Goal: Task Accomplishment & Management: Manage account settings

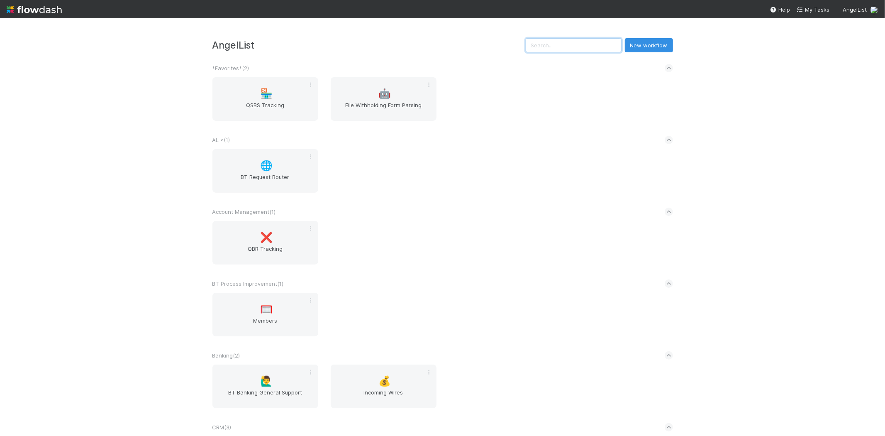
click at [552, 44] on input "text" at bounding box center [574, 45] width 96 height 14
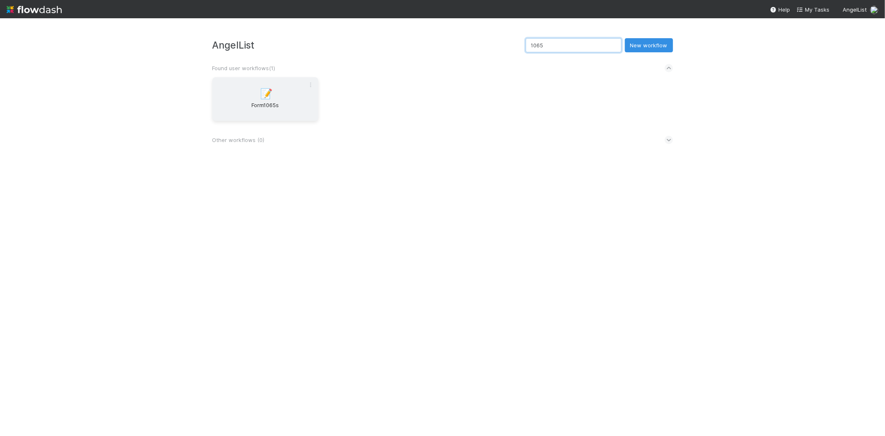
type input "1065"
click at [253, 105] on span "Form1065s" at bounding box center [265, 109] width 99 height 17
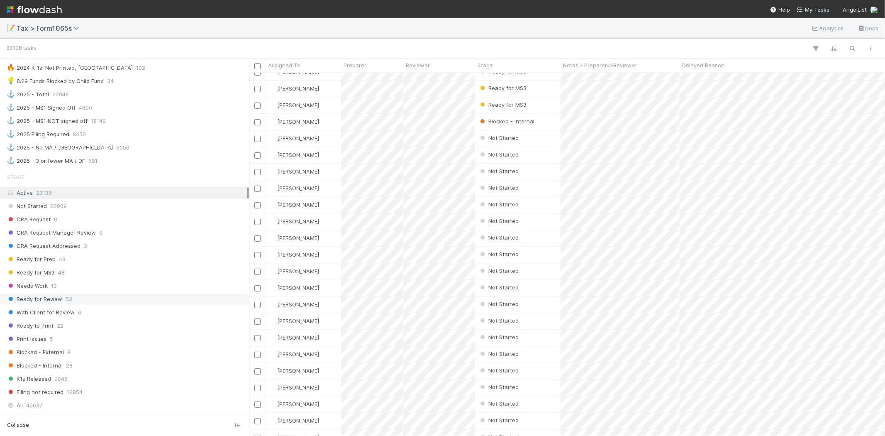
scroll to position [507, 0]
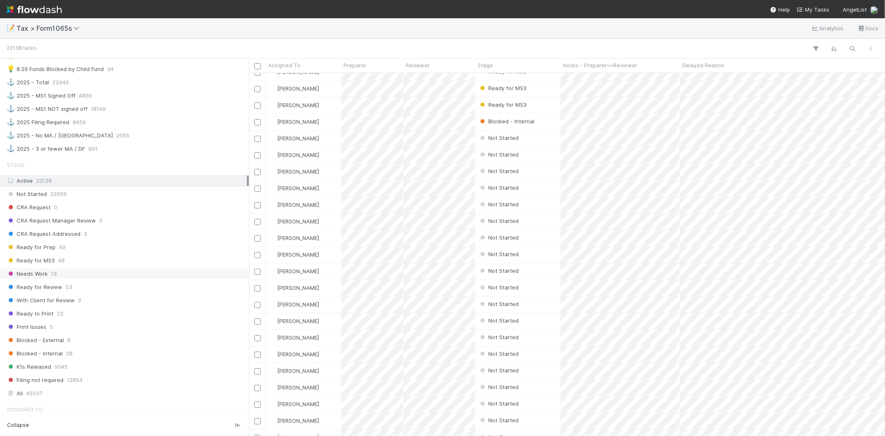
click at [90, 279] on div "Needs Work 13" at bounding box center [127, 273] width 240 height 10
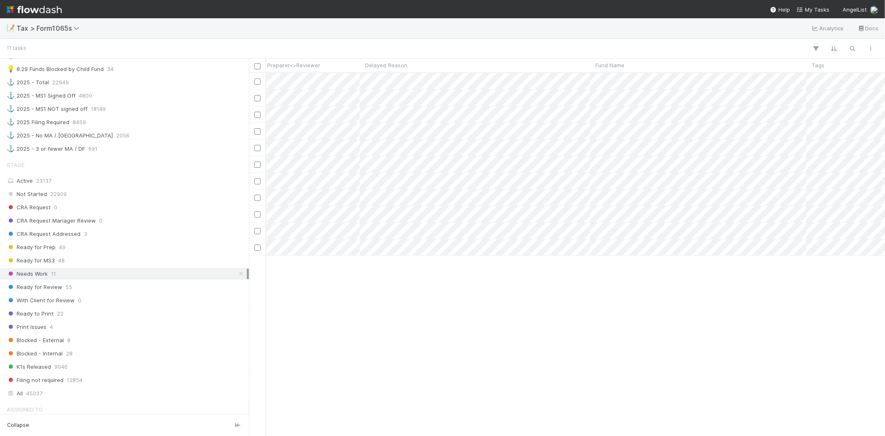
scroll to position [0, 320]
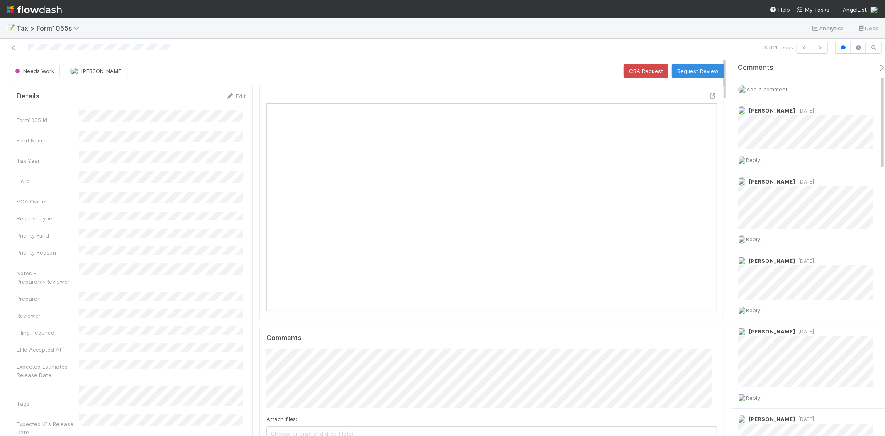
scroll to position [162, 439]
click at [703, 72] on button "Request Review" at bounding box center [698, 71] width 52 height 14
click at [694, 68] on div "Needs Work Michael Binck CRA Request Request Review" at bounding box center [367, 71] width 714 height 14
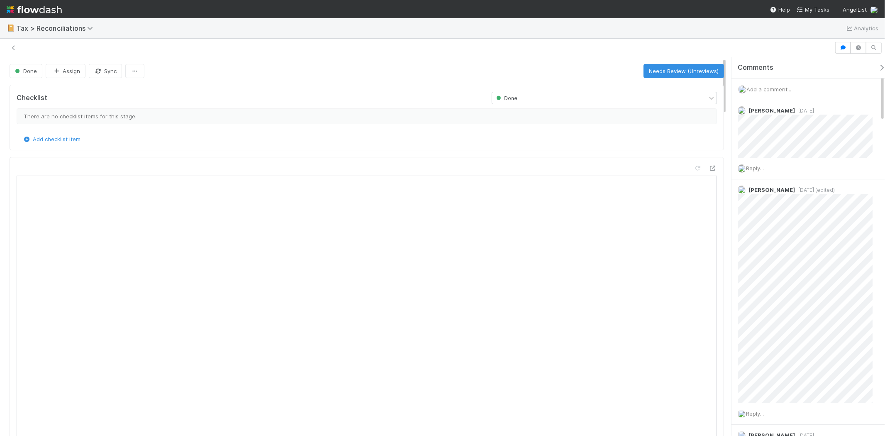
scroll to position [7, 7]
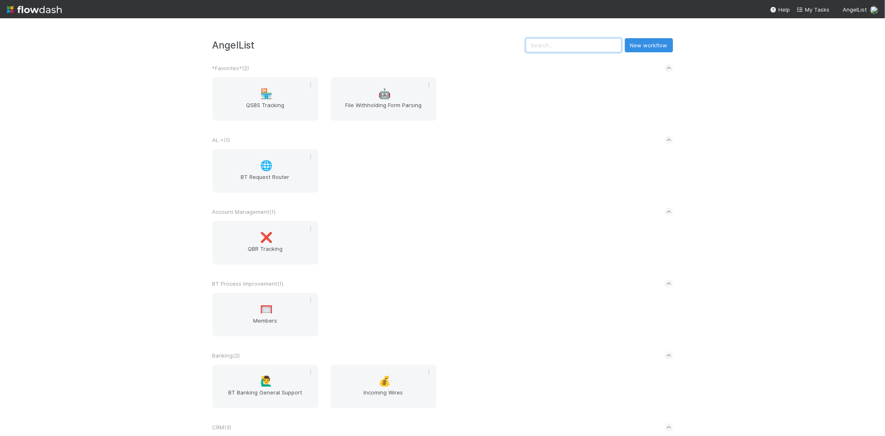
click at [583, 45] on input "text" at bounding box center [574, 45] width 96 height 14
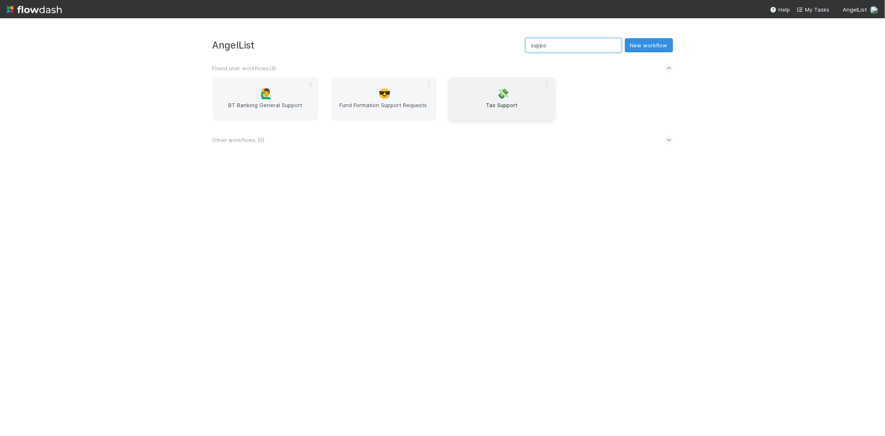
type input "suppo"
click at [513, 84] on div "💸 Tax Support" at bounding box center [502, 99] width 106 height 44
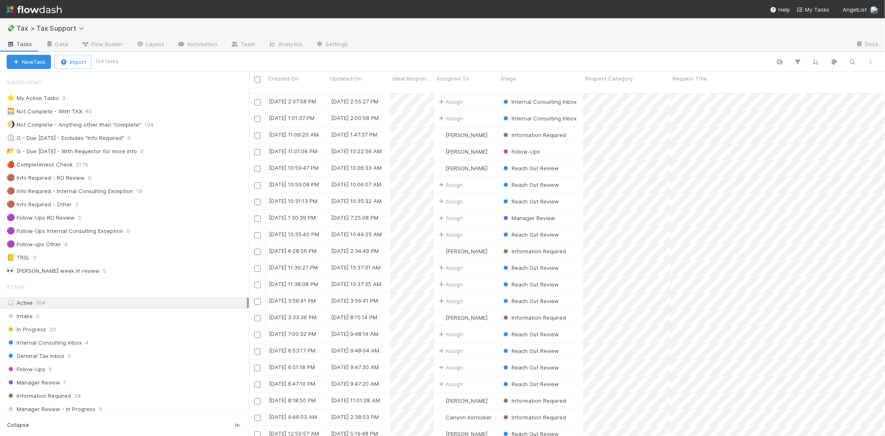
scroll to position [342, 629]
click at [115, 352] on div "General Tax Inbox 0" at bounding box center [128, 355] width 242 height 10
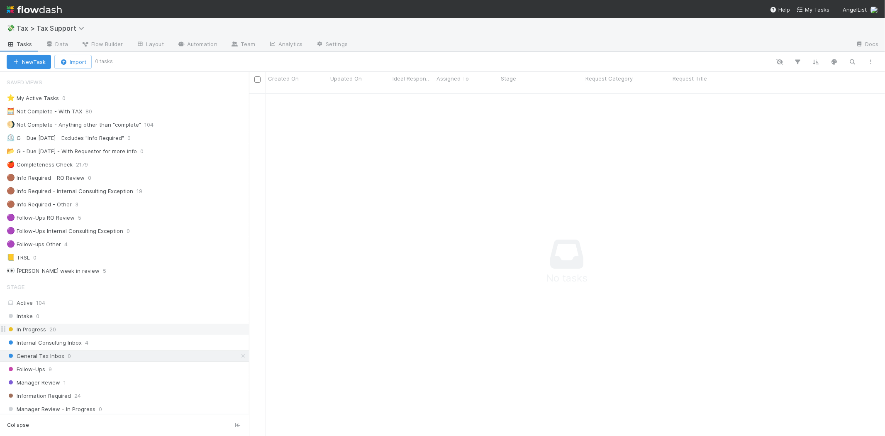
scroll to position [335, 622]
click at [114, 380] on div "Manager Review 1" at bounding box center [128, 382] width 242 height 10
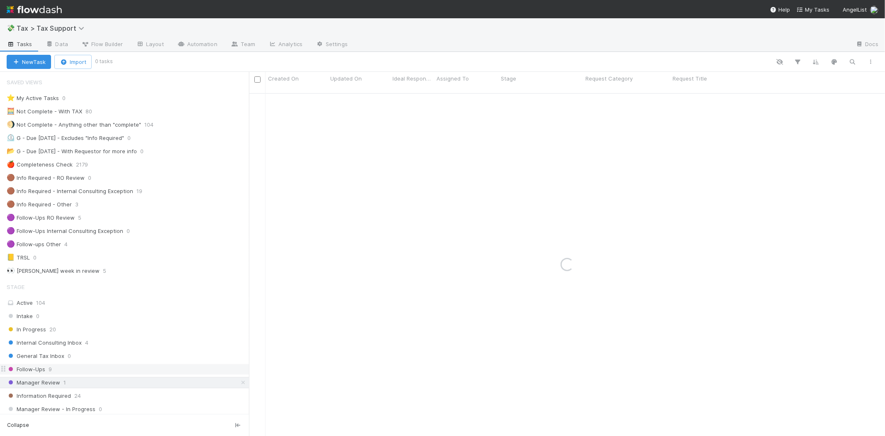
click at [115, 371] on div "Follow-Ups 9" at bounding box center [128, 369] width 242 height 10
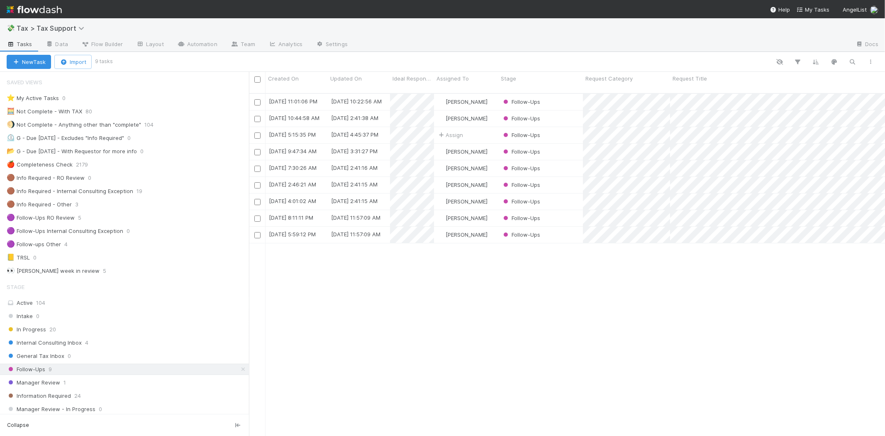
scroll to position [342, 629]
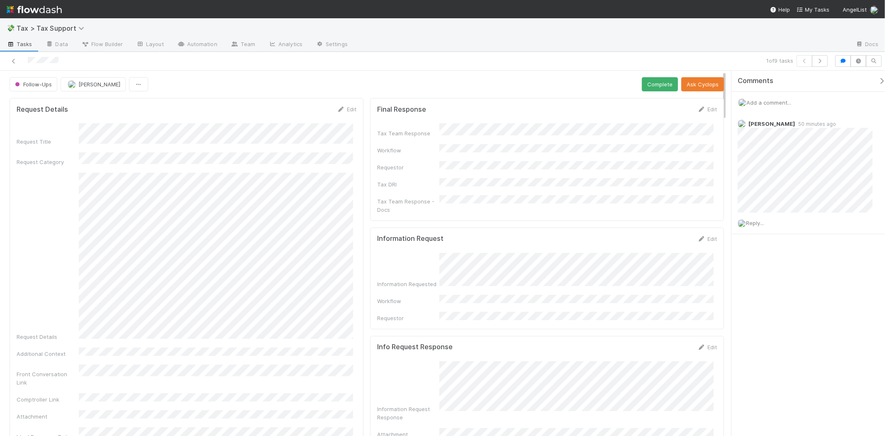
click at [785, 100] on span "Add a comment..." at bounding box center [768, 102] width 45 height 7
click at [795, 152] on button "Archit Dhar" at bounding box center [782, 157] width 63 height 12
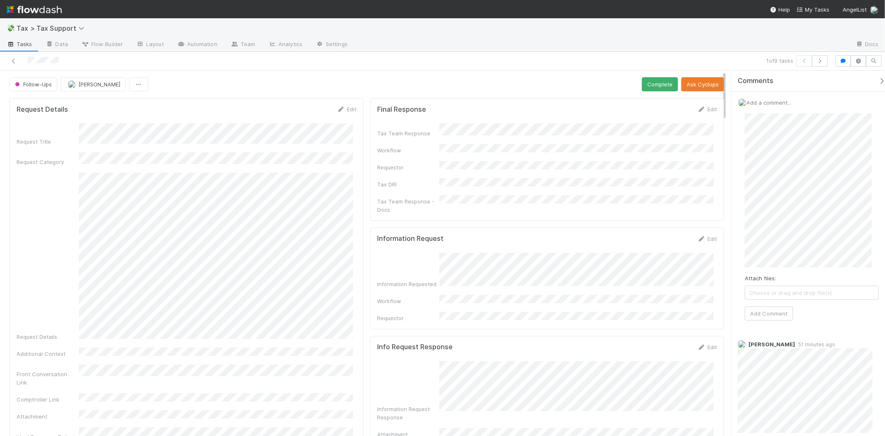
click at [771, 324] on div "Attach files: Choose or drag and drop file(s) Add Comment" at bounding box center [811, 217] width 147 height 220
click at [766, 312] on button "Add Comment" at bounding box center [769, 313] width 48 height 14
click at [665, 79] on button "Complete" at bounding box center [660, 84] width 36 height 14
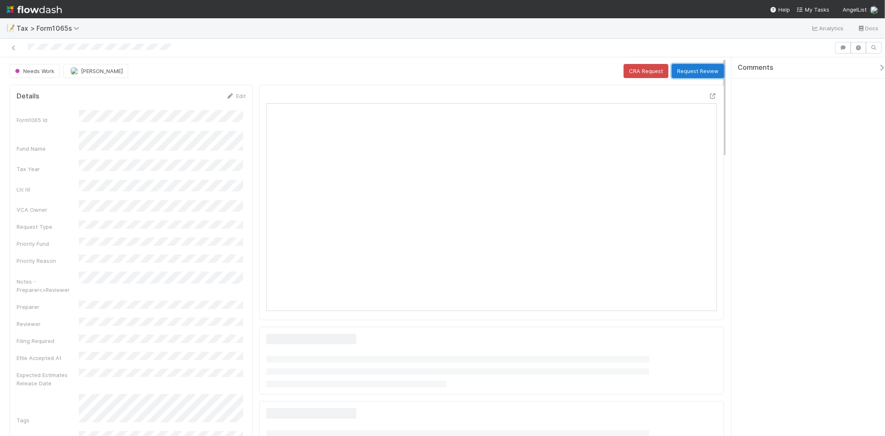
click at [684, 68] on button "Request Review" at bounding box center [698, 71] width 52 height 14
click at [681, 67] on button "Request Review" at bounding box center [698, 71] width 52 height 14
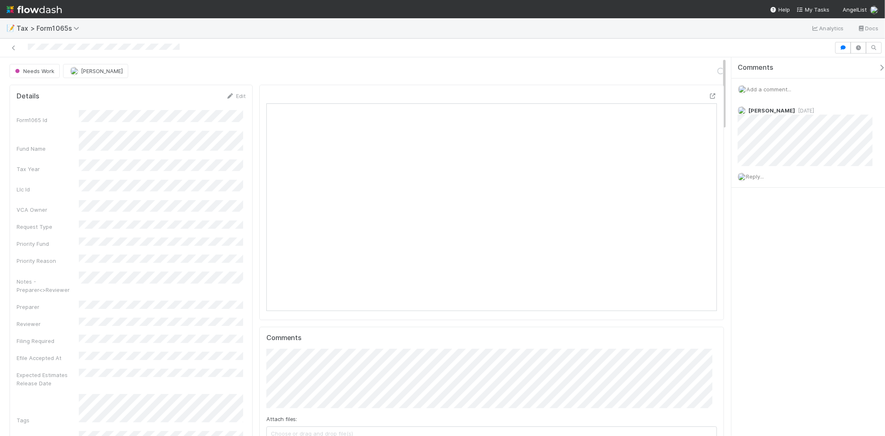
scroll to position [162, 439]
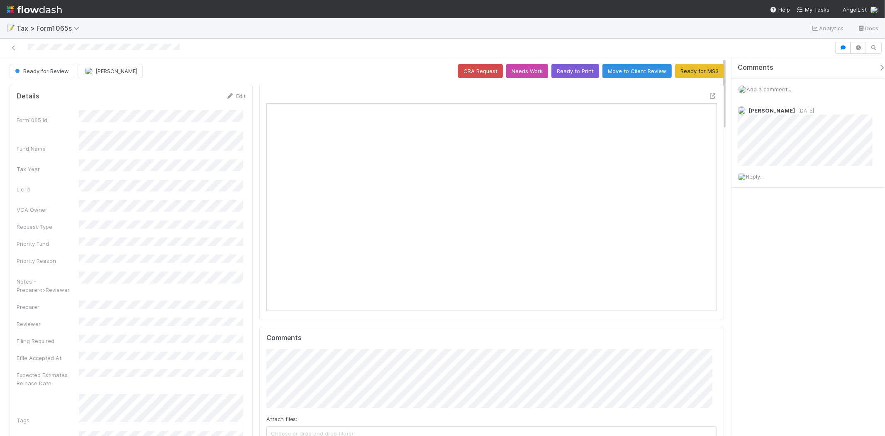
click at [46, 3] on img at bounding box center [34, 9] width 55 height 14
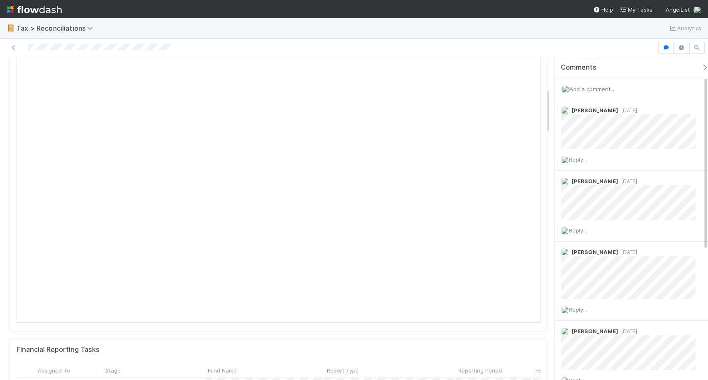
scroll to position [230, 0]
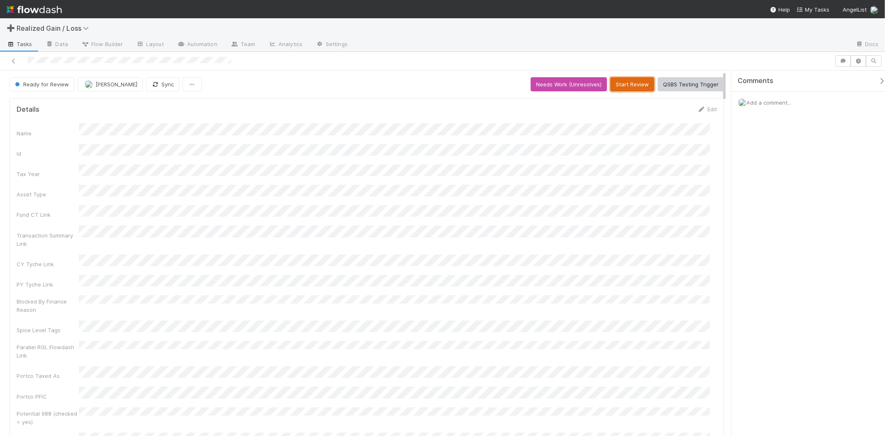
click at [629, 83] on button "Start Review" at bounding box center [632, 84] width 44 height 14
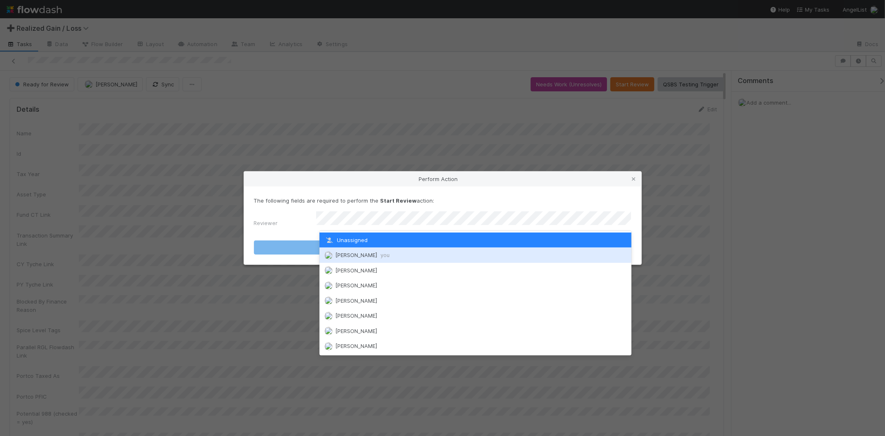
click at [430, 256] on div "[PERSON_NAME] you" at bounding box center [475, 254] width 312 height 15
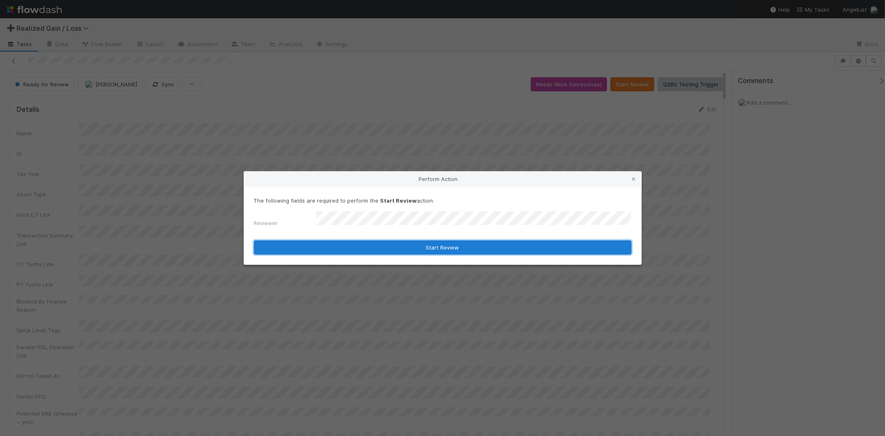
click at [448, 246] on button "Start Review" at bounding box center [442, 247] width 377 height 14
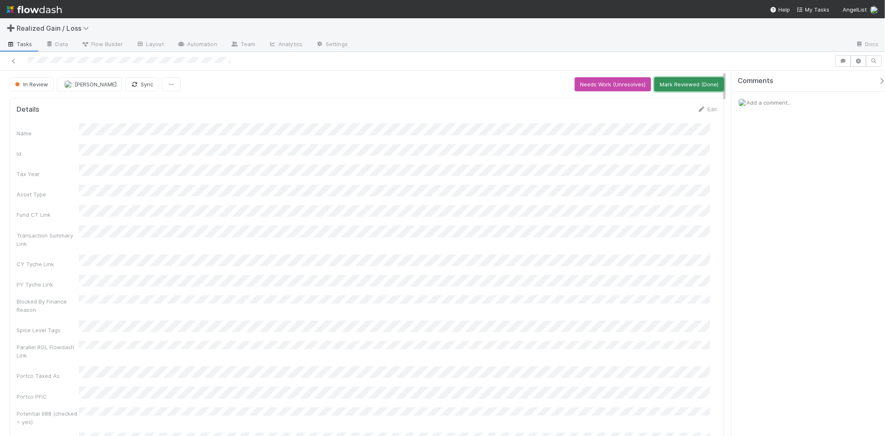
click at [690, 87] on button "Mark Reviewed (Done)" at bounding box center [689, 84] width 70 height 14
click at [632, 77] on button "Start Review" at bounding box center [632, 84] width 44 height 14
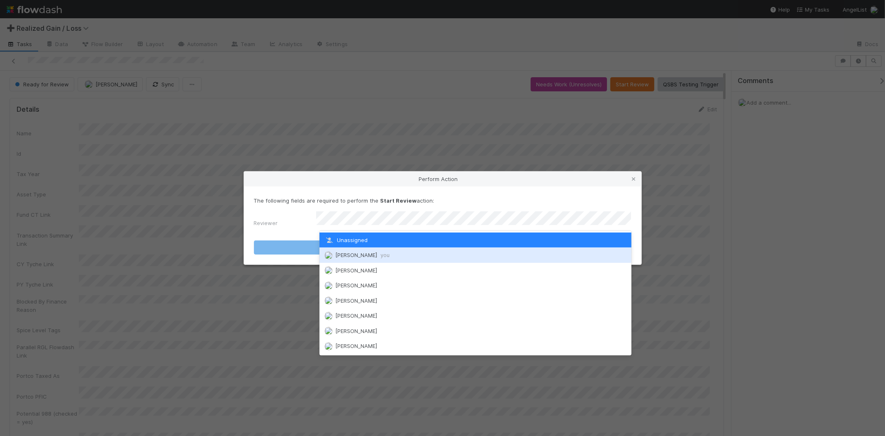
click at [453, 253] on div "[PERSON_NAME] you" at bounding box center [475, 254] width 312 height 15
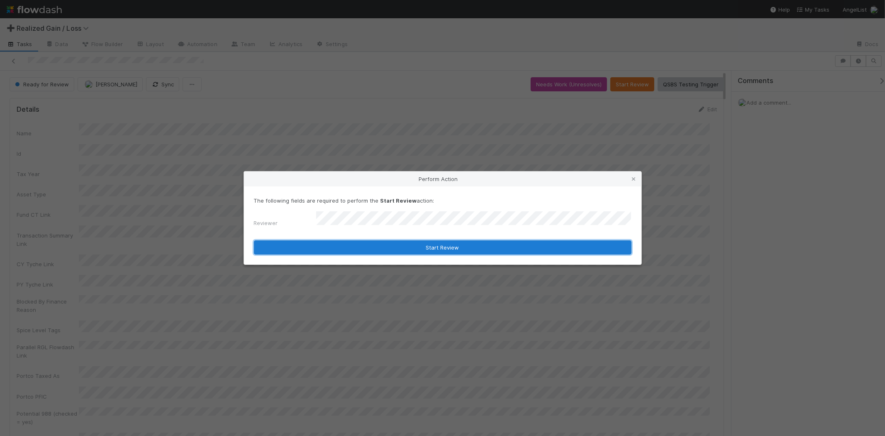
click at [449, 245] on button "Start Review" at bounding box center [442, 247] width 377 height 14
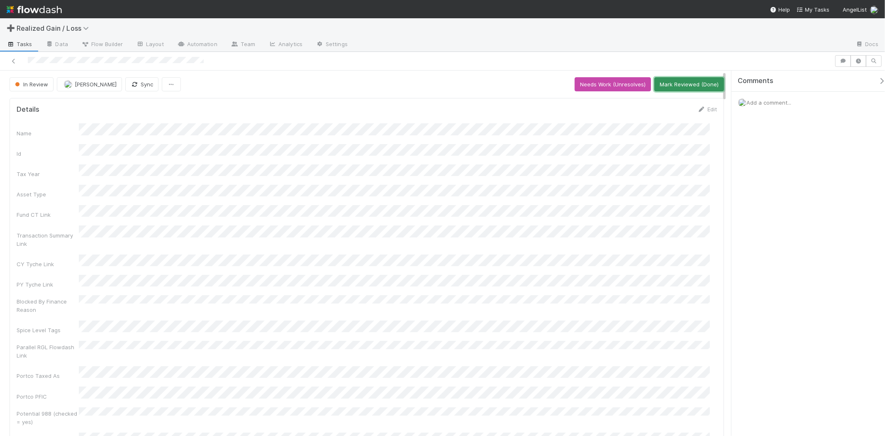
click at [670, 79] on button "Mark Reviewed (Done)" at bounding box center [689, 84] width 70 height 14
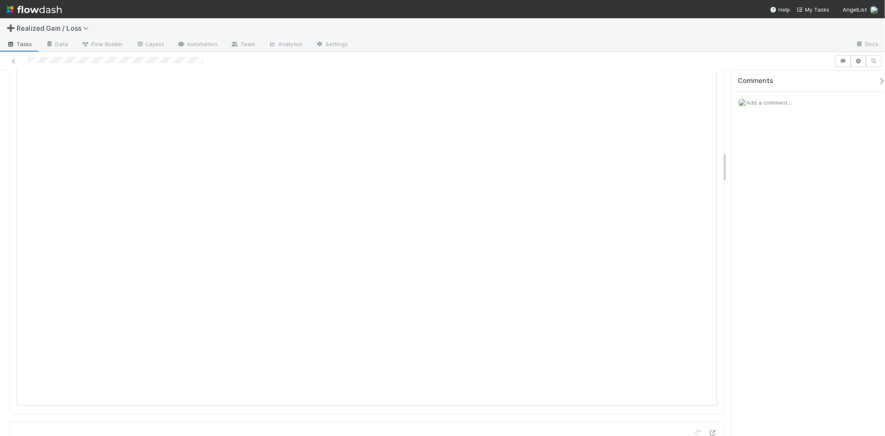
scroll to position [968, 0]
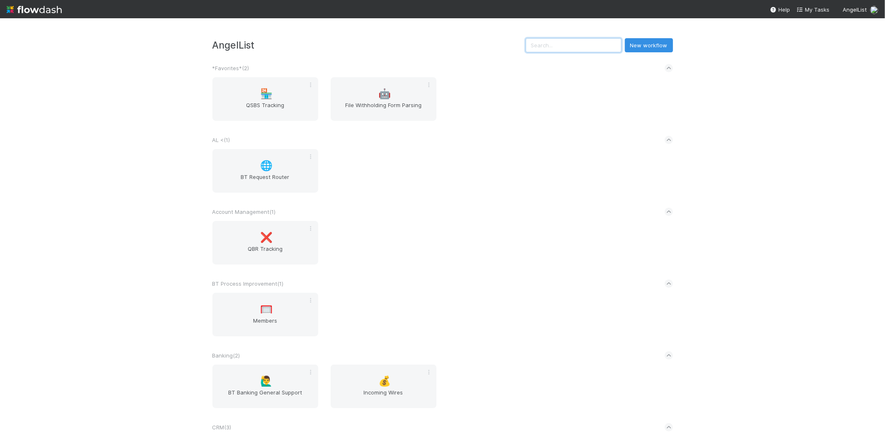
click at [596, 48] on input "text" at bounding box center [574, 45] width 96 height 14
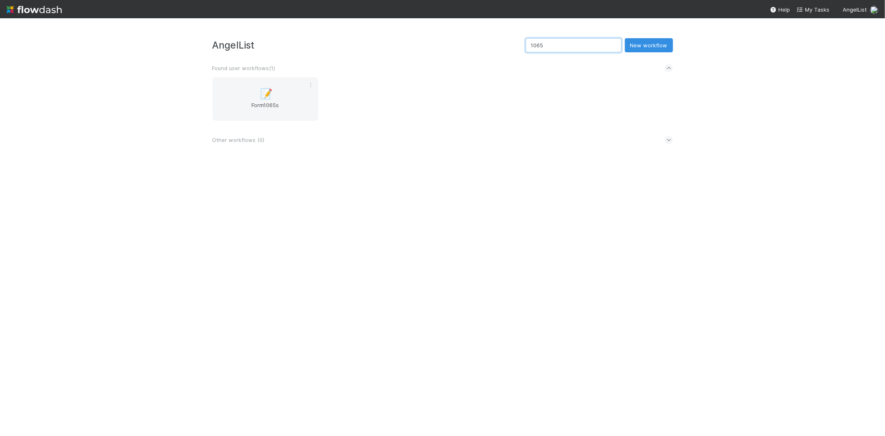
type input "1065"
drag, startPoint x: 583, startPoint y: 43, endPoint x: 299, endPoint y: 85, distance: 287.2
click at [299, 85] on div "📝 Form1065s" at bounding box center [265, 99] width 106 height 44
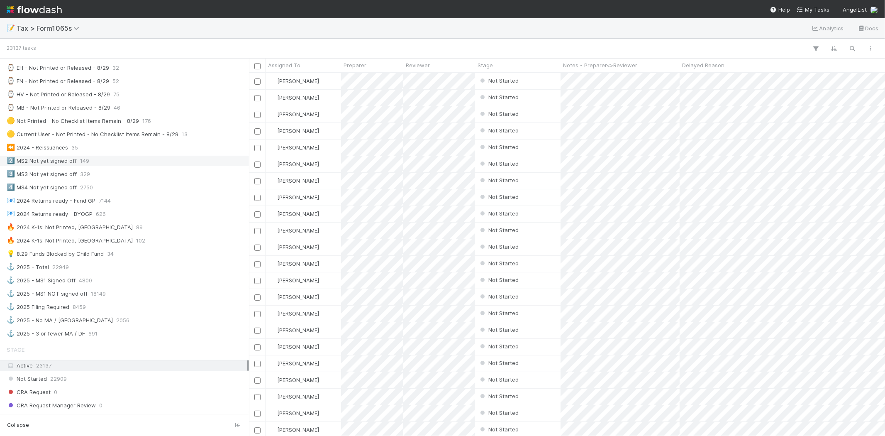
scroll to position [230, 0]
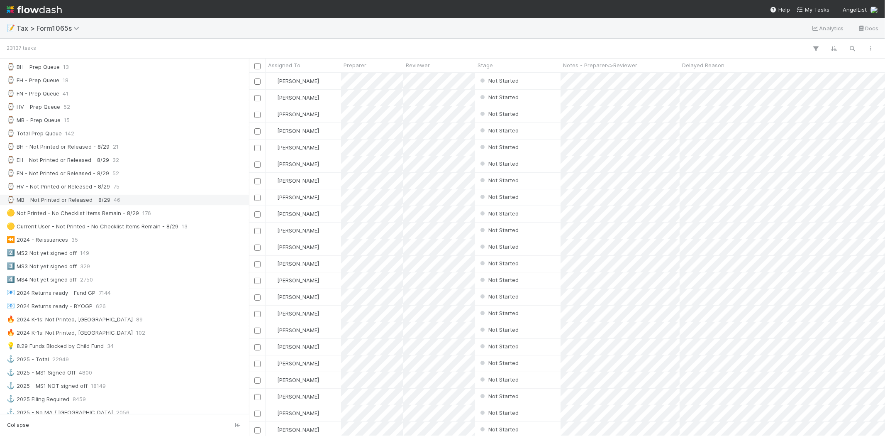
click at [96, 198] on div "⌚ MB - Not Printed or Released - 8/29" at bounding box center [59, 200] width 104 height 10
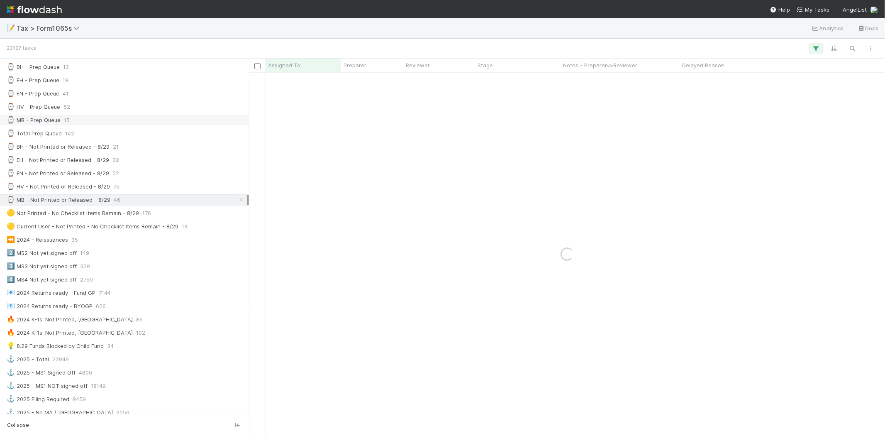
click at [61, 122] on div "⌚ MB - Prep Queue 15" at bounding box center [127, 120] width 240 height 10
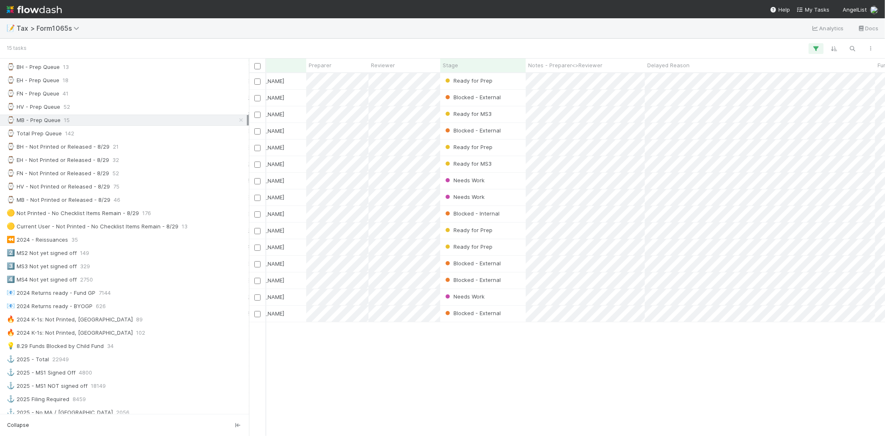
scroll to position [0, 10]
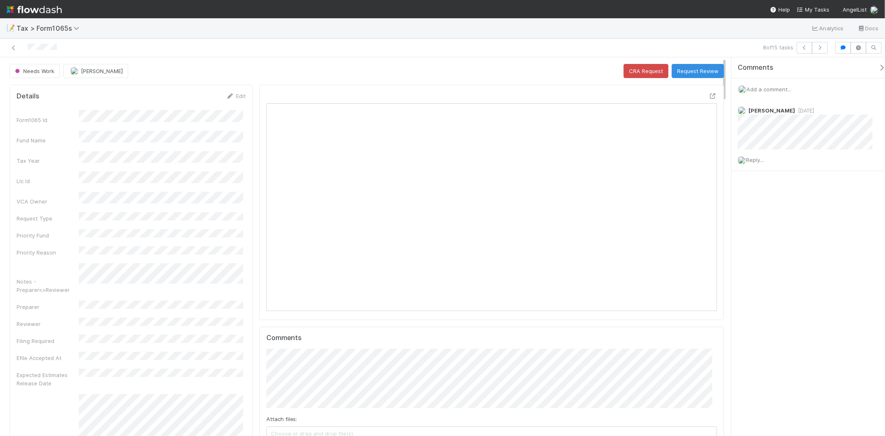
scroll to position [162, 439]
click at [239, 96] on link "Edit" at bounding box center [235, 95] width 19 height 7
click at [194, 96] on button "Save" at bounding box center [202, 99] width 24 height 14
click at [260, 48] on div at bounding box center [210, 48] width 415 height 12
click at [21, 10] on img at bounding box center [34, 9] width 55 height 14
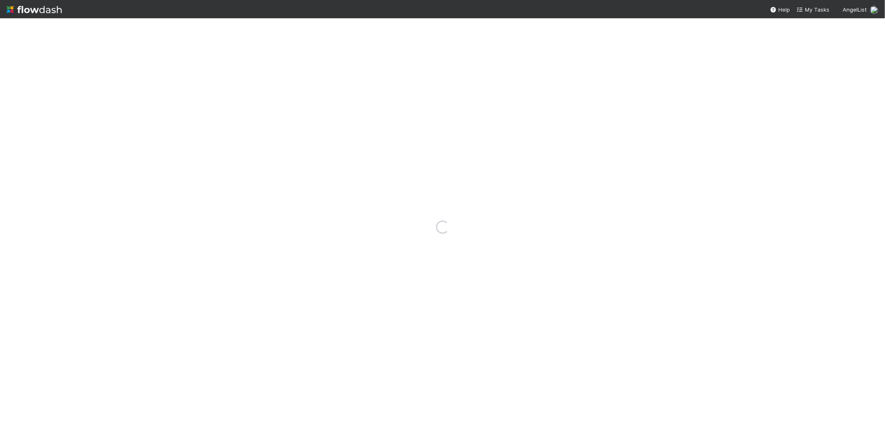
click at [63, 12] on nav "Help My Tasks AngelList" at bounding box center [442, 9] width 885 height 18
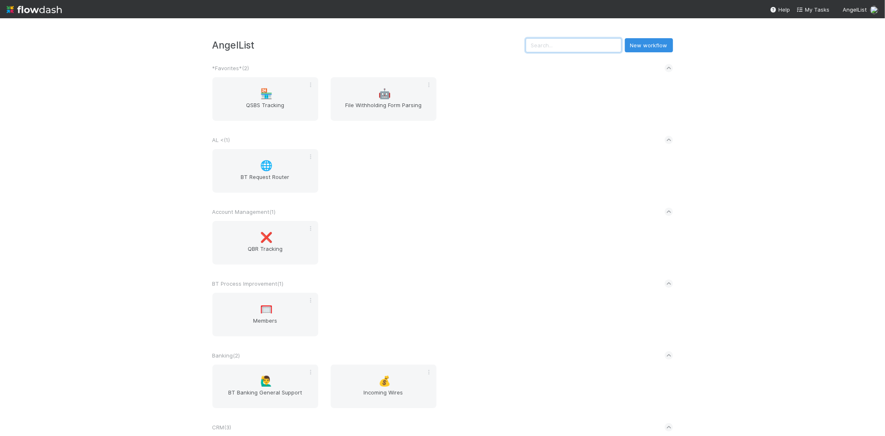
click at [552, 47] on input "text" at bounding box center [574, 45] width 96 height 14
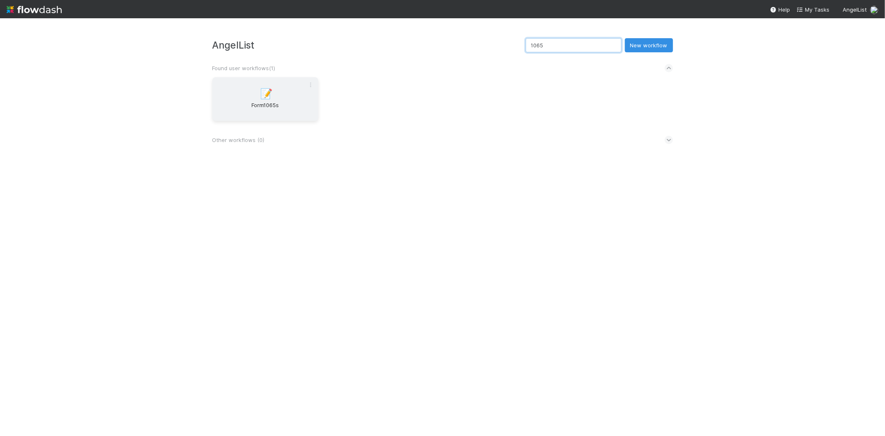
type input "1065"
click at [265, 90] on span "📝" at bounding box center [266, 93] width 12 height 11
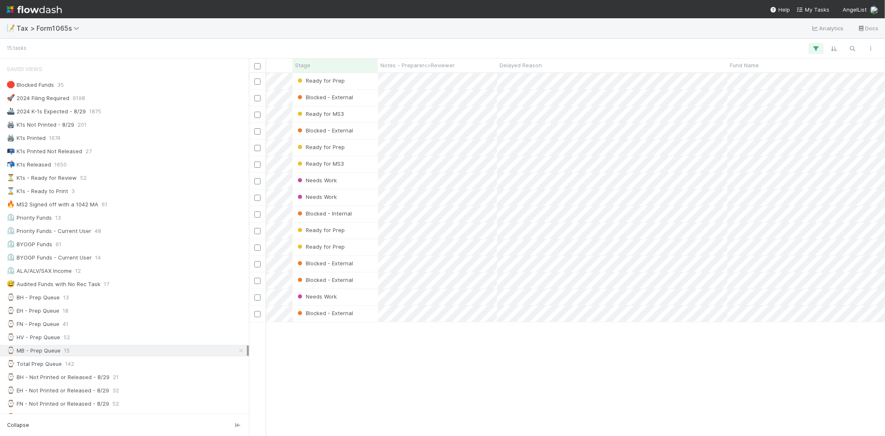
scroll to position [0, 185]
click at [496, 355] on div at bounding box center [442, 218] width 885 height 436
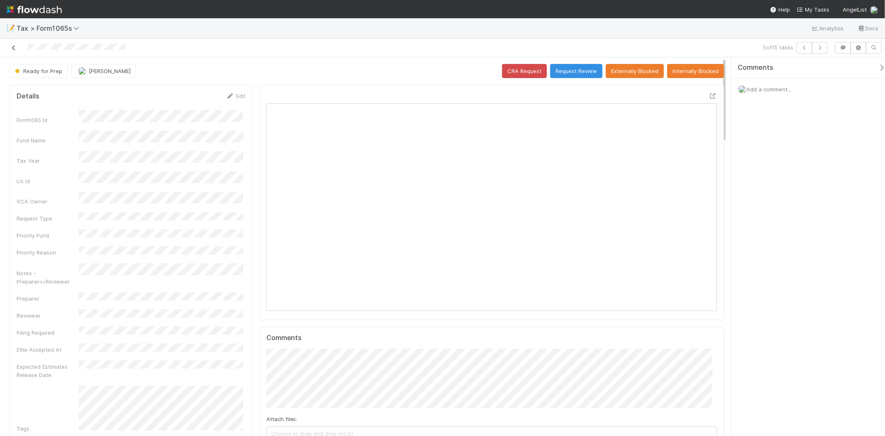
click at [17, 46] on icon at bounding box center [14, 47] width 8 height 5
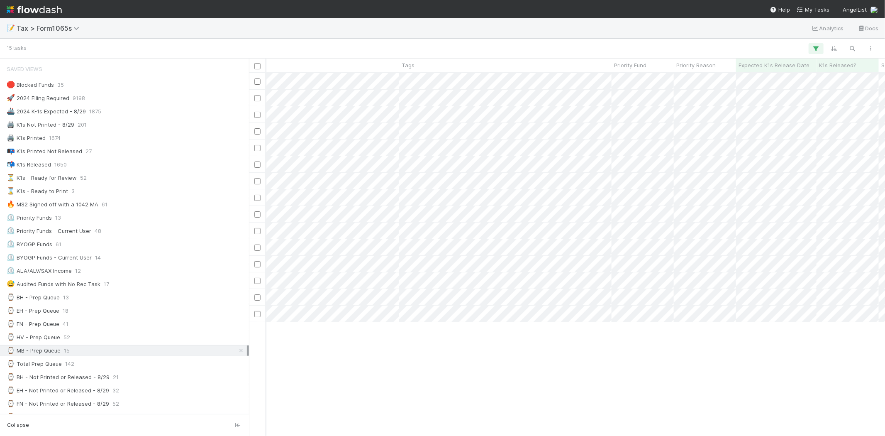
scroll to position [0, 633]
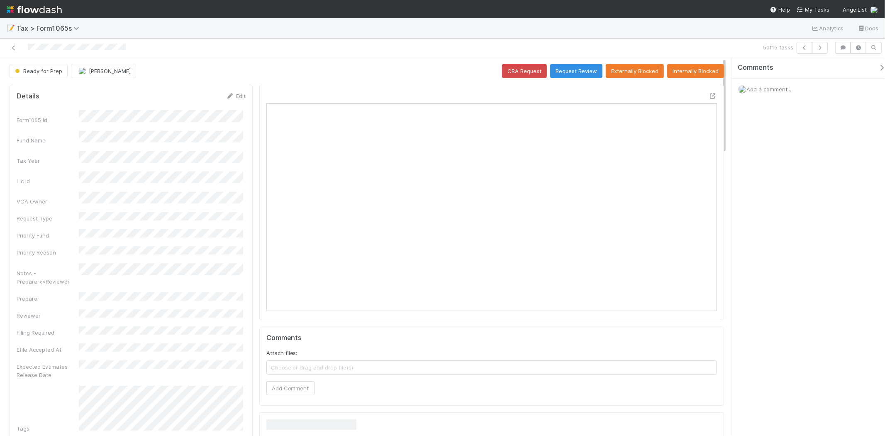
click at [787, 90] on span "Add a comment..." at bounding box center [768, 89] width 45 height 7
click at [781, 89] on span "Add a comment..." at bounding box center [768, 89] width 45 height 7
click at [789, 144] on div "Comments Add a comment..." at bounding box center [807, 246] width 153 height 378
click at [769, 88] on span "Add a comment..." at bounding box center [768, 89] width 45 height 7
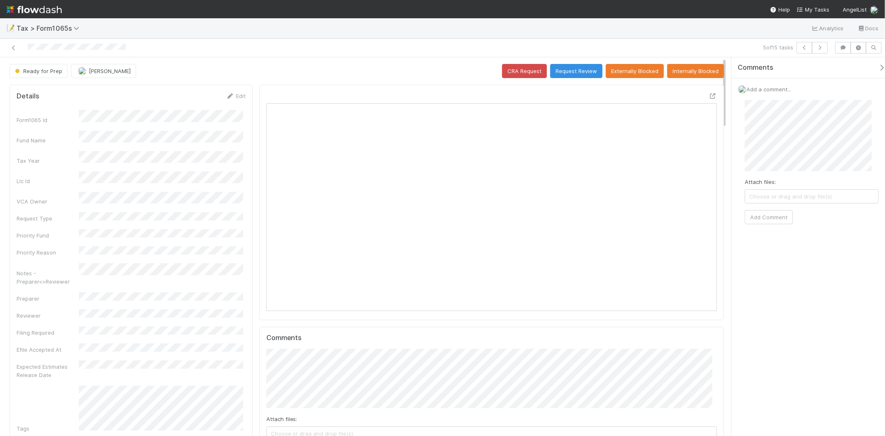
scroll to position [162, 439]
click at [781, 212] on button "Add Comment" at bounding box center [769, 217] width 48 height 14
click at [560, 73] on button "Request Review" at bounding box center [576, 71] width 52 height 14
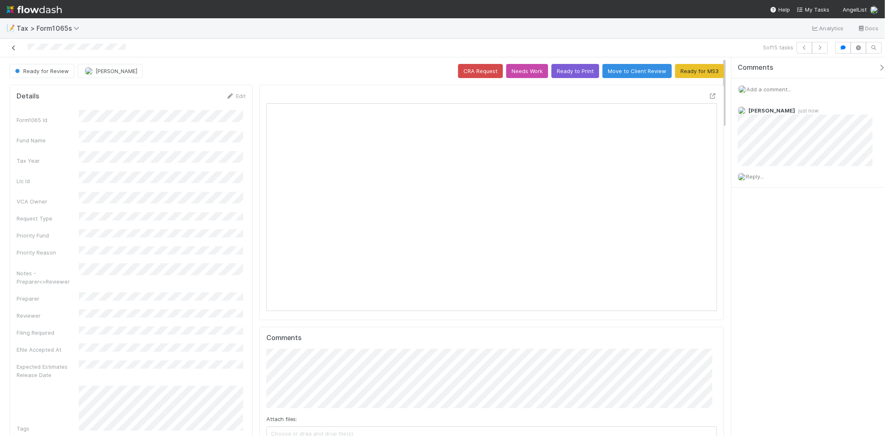
click at [10, 49] on icon at bounding box center [14, 47] width 8 height 5
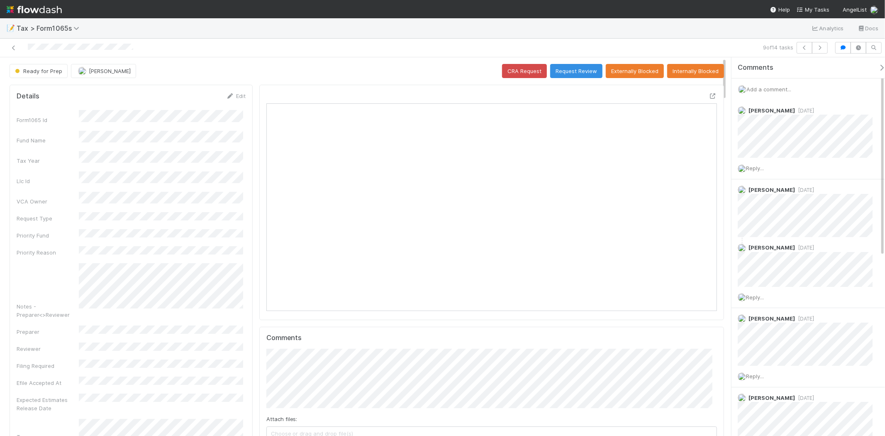
click at [787, 89] on span "Add a comment..." at bounding box center [768, 89] width 45 height 7
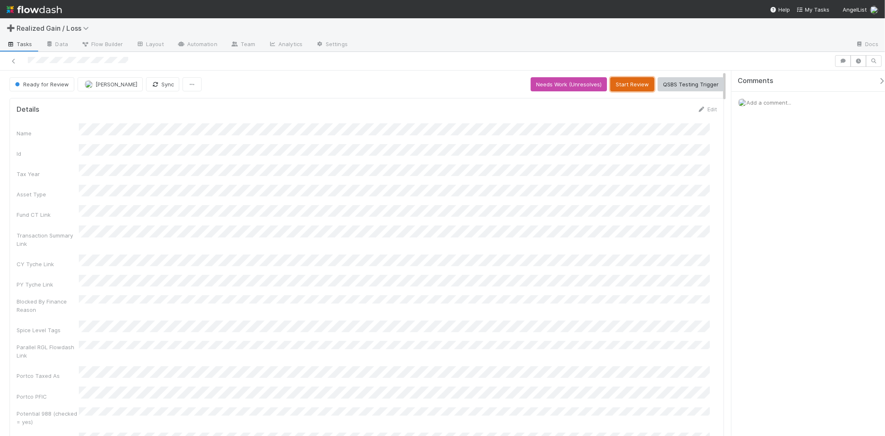
click at [628, 91] on button "Start Review" at bounding box center [632, 84] width 44 height 14
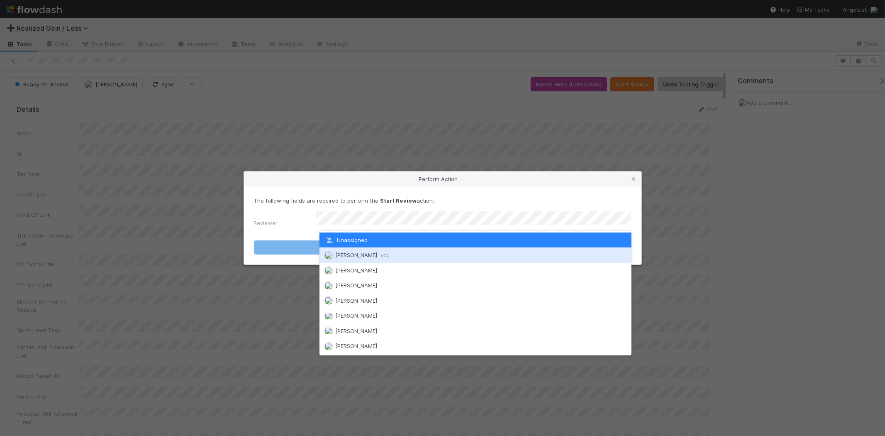
click at [503, 250] on div "[PERSON_NAME] you" at bounding box center [475, 254] width 312 height 15
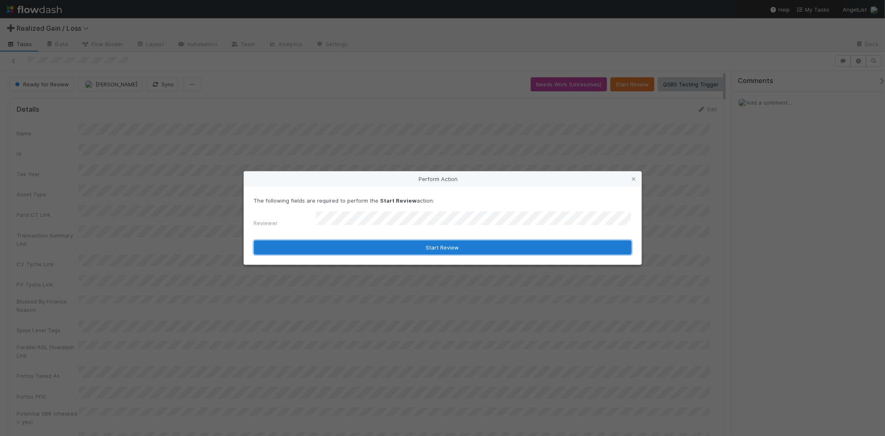
click at [499, 241] on button "Start Review" at bounding box center [442, 247] width 377 height 14
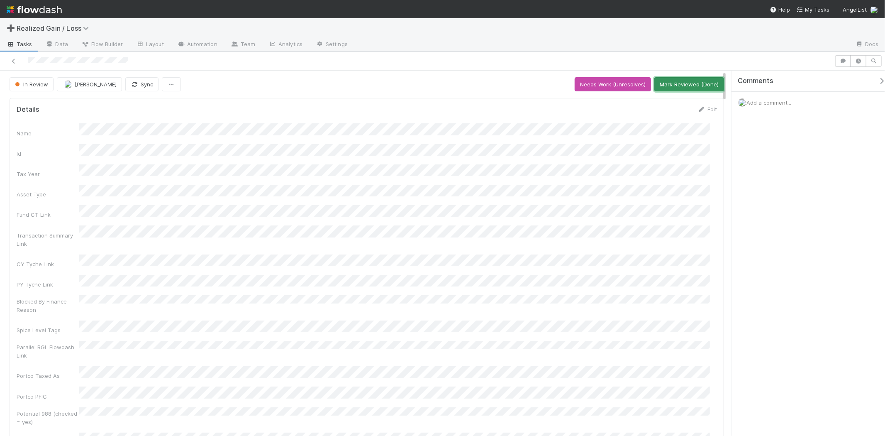
click at [670, 88] on button "Mark Reviewed (Done)" at bounding box center [689, 84] width 70 height 14
click at [624, 85] on button "Start Review" at bounding box center [632, 84] width 44 height 14
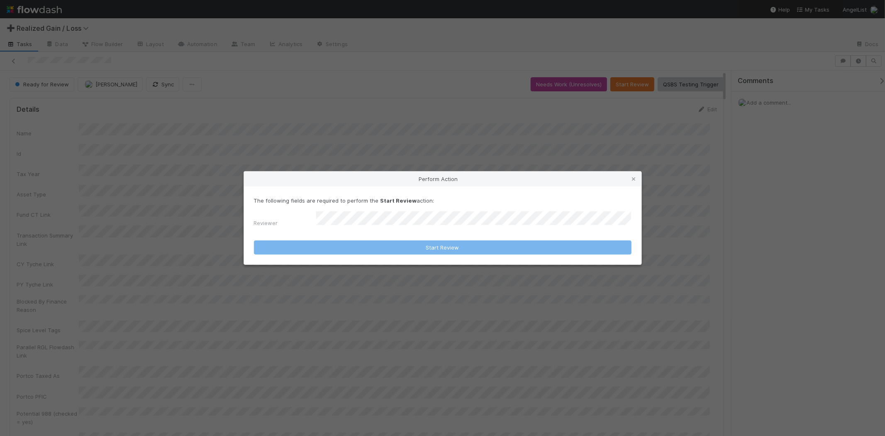
click at [550, 227] on div "Reviewer" at bounding box center [442, 220] width 377 height 19
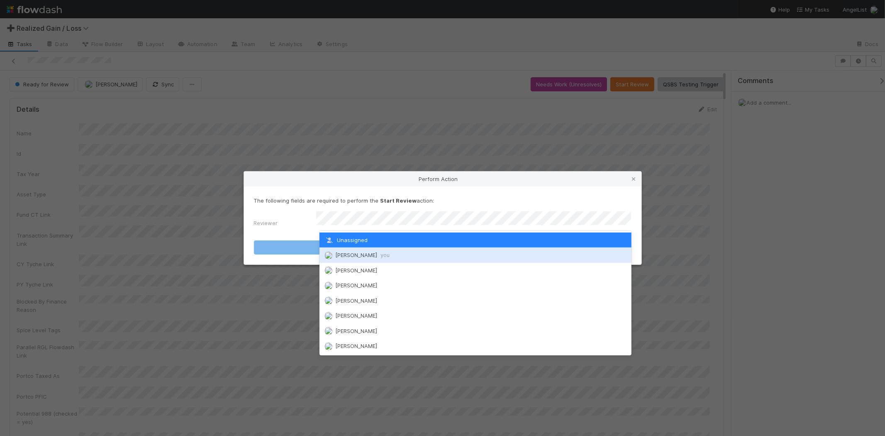
click at [452, 251] on div "[PERSON_NAME] you" at bounding box center [475, 254] width 312 height 15
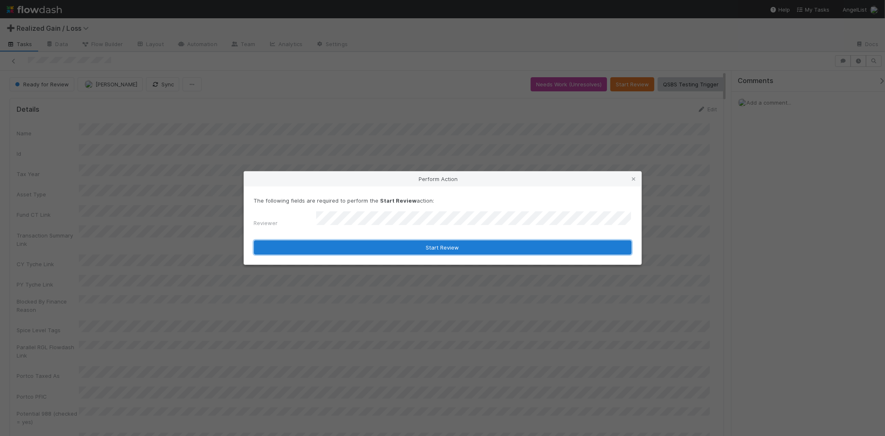
click at [452, 249] on button "Start Review" at bounding box center [442, 247] width 377 height 14
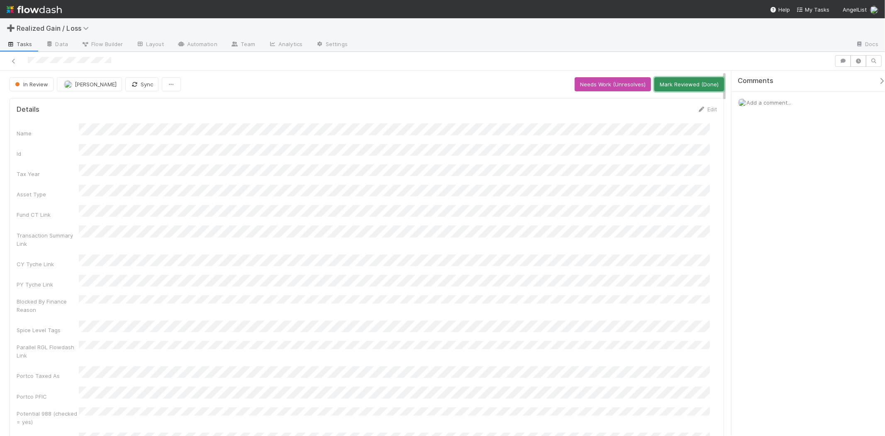
click at [663, 85] on button "Mark Reviewed (Done)" at bounding box center [689, 84] width 70 height 14
click at [641, 82] on button "Start Review" at bounding box center [632, 84] width 44 height 14
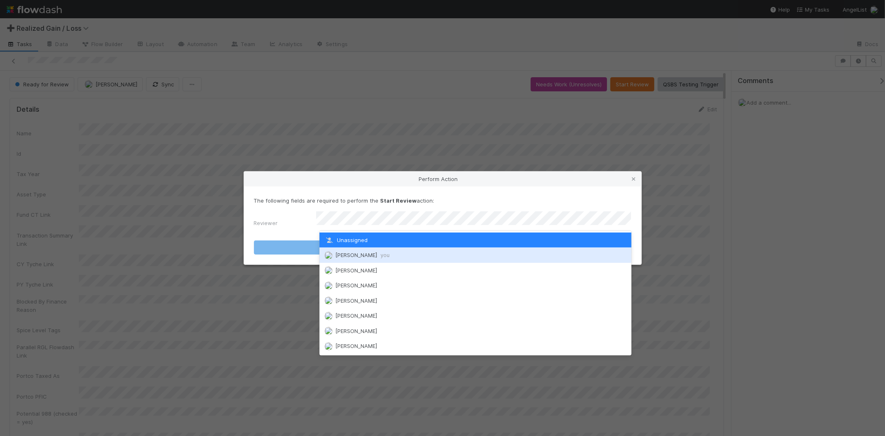
click at [500, 258] on div "[PERSON_NAME] you" at bounding box center [475, 254] width 312 height 15
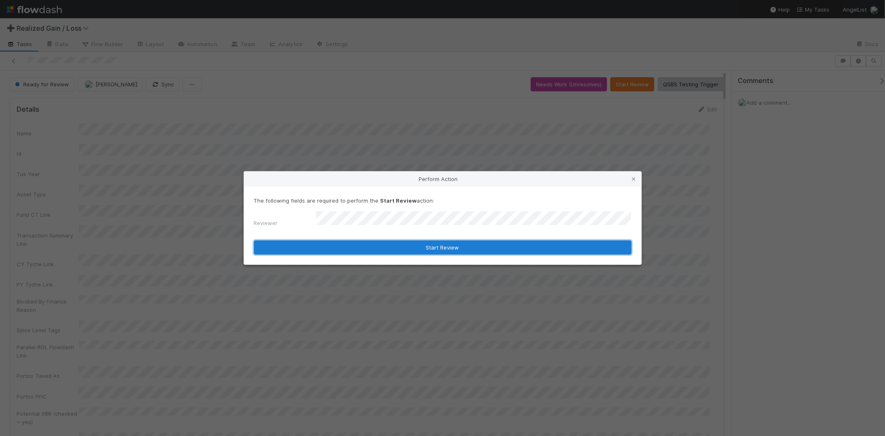
click at [499, 246] on button "Start Review" at bounding box center [442, 247] width 377 height 14
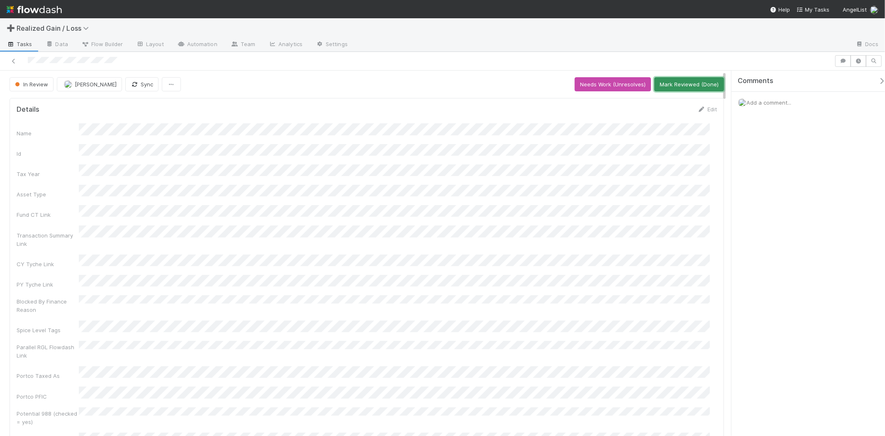
click at [677, 86] on button "Mark Reviewed (Done)" at bounding box center [689, 84] width 70 height 14
click at [619, 77] on button "Start Review" at bounding box center [632, 84] width 44 height 14
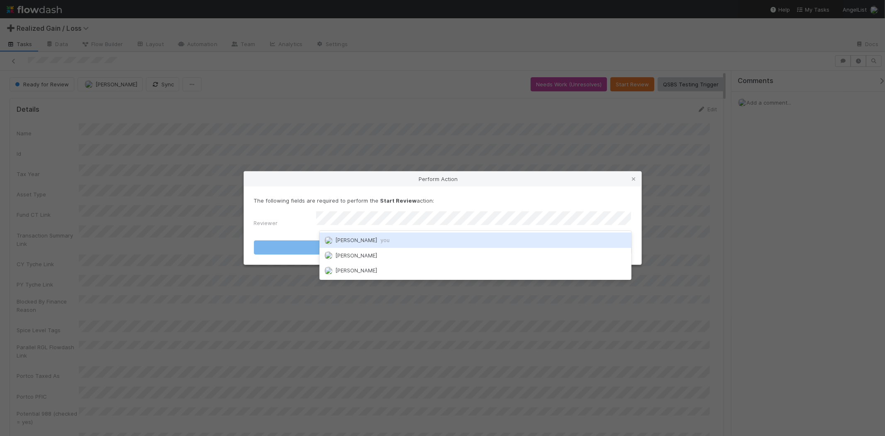
click at [469, 240] on div "[PERSON_NAME] you" at bounding box center [475, 239] width 312 height 15
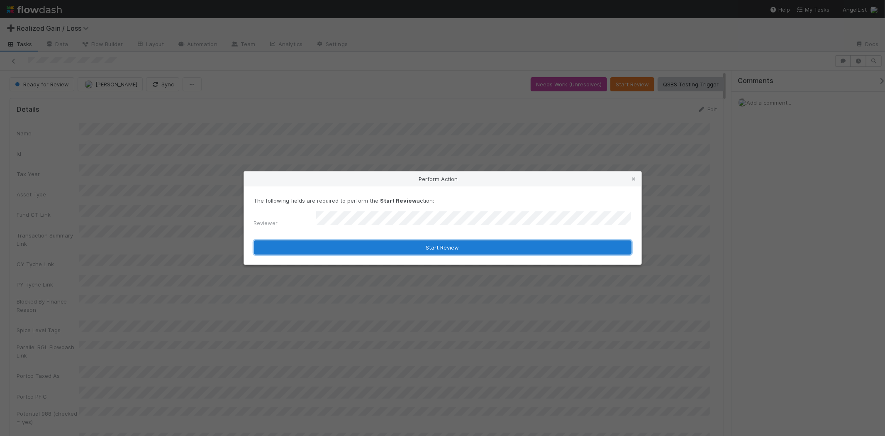
click at [469, 240] on button "Start Review" at bounding box center [442, 247] width 377 height 14
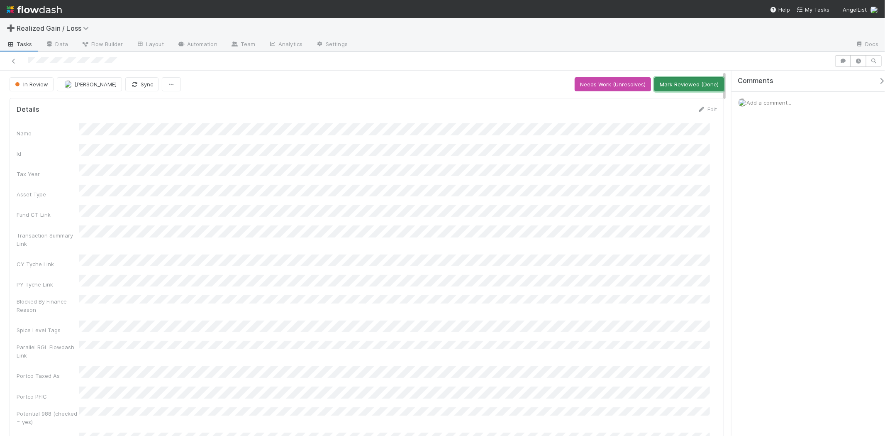
click at [697, 89] on button "Mark Reviewed (Done)" at bounding box center [689, 84] width 70 height 14
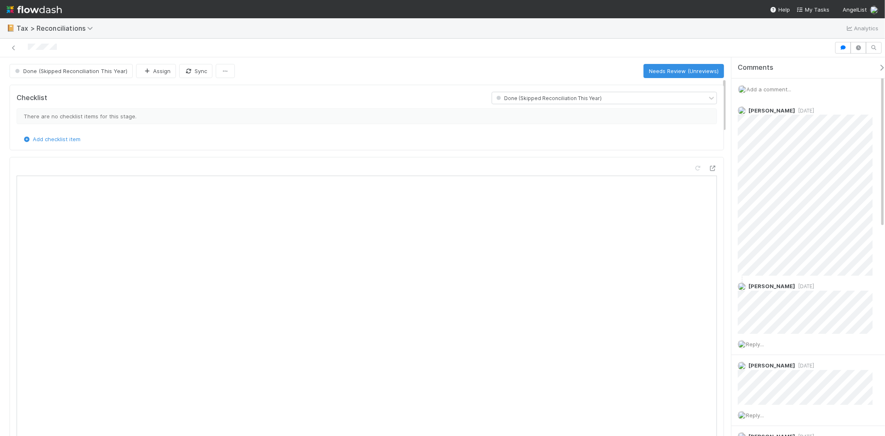
scroll to position [138, 0]
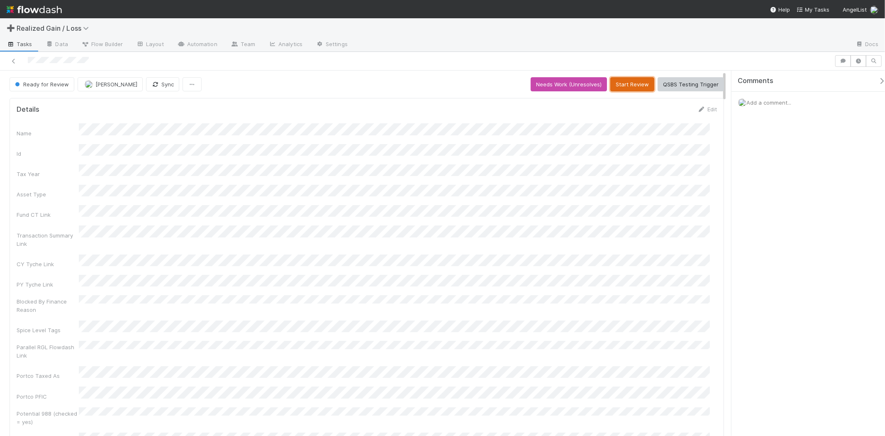
click at [627, 78] on button "Start Review" at bounding box center [632, 84] width 44 height 14
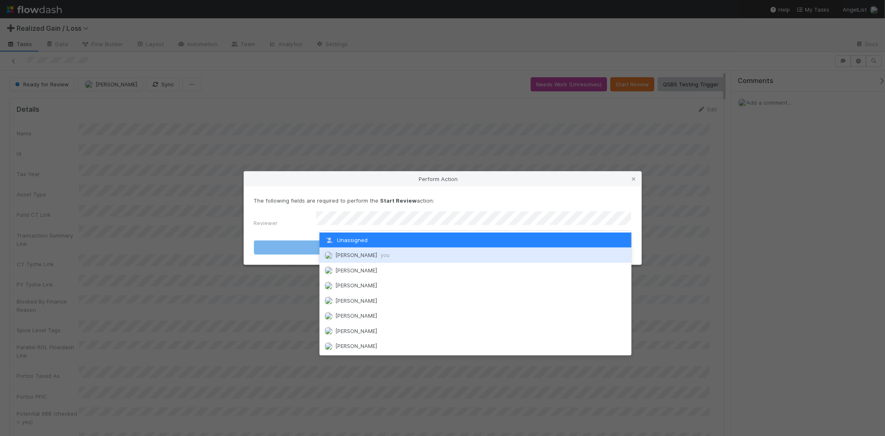
click at [513, 251] on div "[PERSON_NAME] you" at bounding box center [475, 254] width 312 height 15
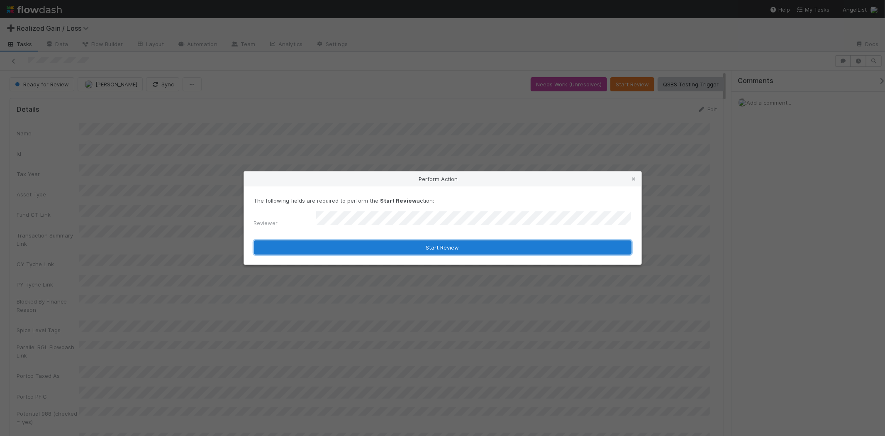
click at [513, 242] on button "Start Review" at bounding box center [442, 247] width 377 height 14
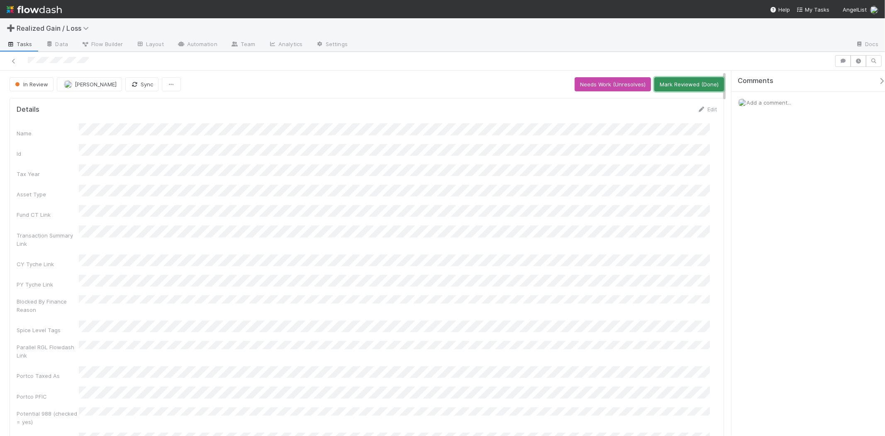
click at [675, 80] on button "Mark Reviewed (Done)" at bounding box center [689, 84] width 70 height 14
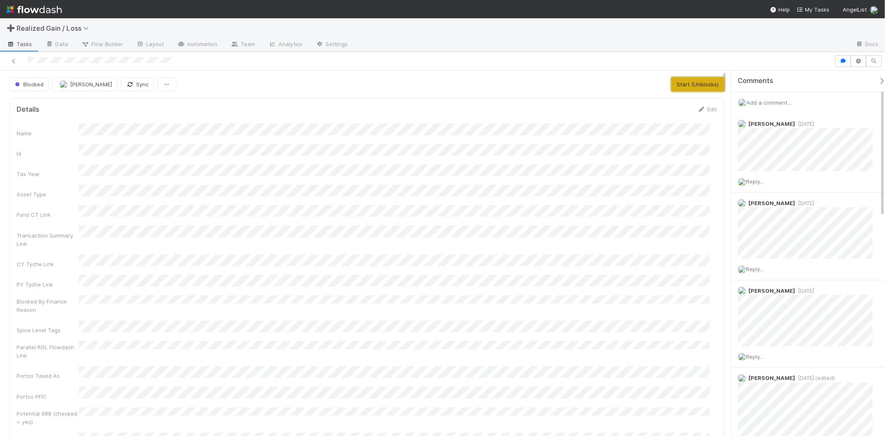
click at [698, 84] on button "Start (Unblocks)" at bounding box center [697, 84] width 53 height 14
click at [662, 82] on button "Request Review (and Resolve)" at bounding box center [679, 84] width 90 height 14
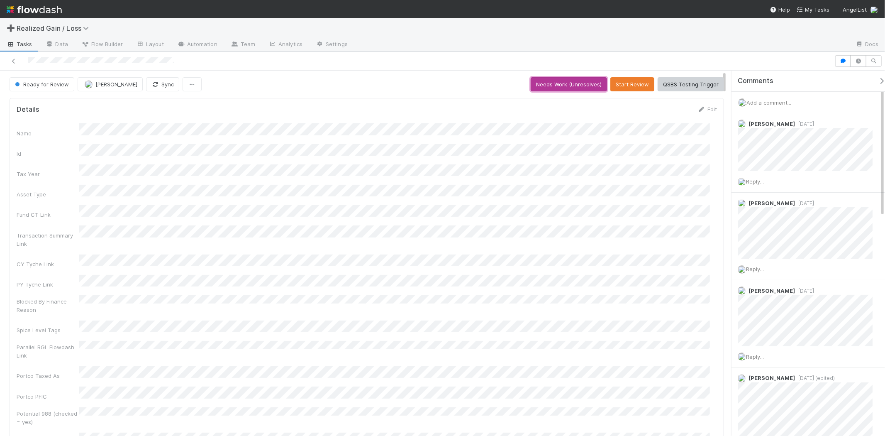
click at [555, 85] on button "Needs Work (Unresolves)" at bounding box center [568, 84] width 76 height 14
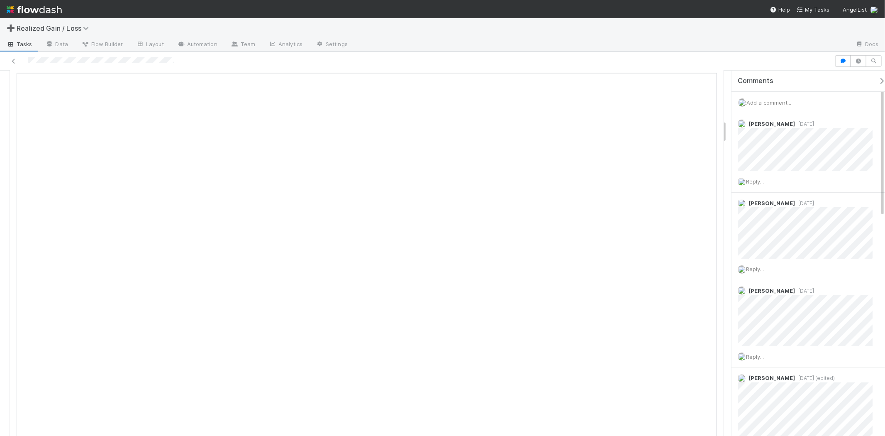
click at [774, 105] on span "Add a comment..." at bounding box center [768, 102] width 45 height 7
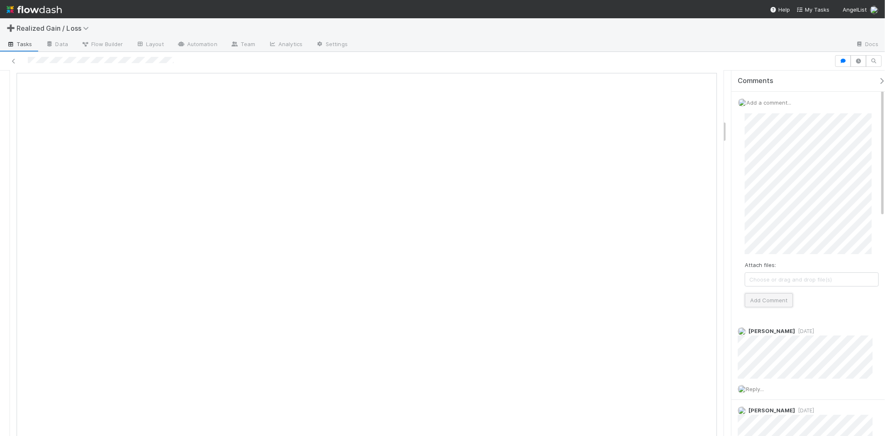
click at [778, 300] on button "Add Comment" at bounding box center [769, 300] width 48 height 14
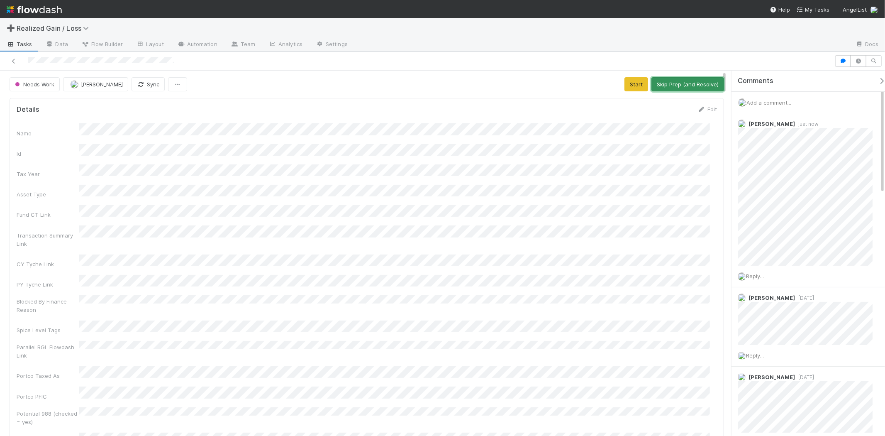
click at [666, 85] on button "Skip Prep (and Resolve)" at bounding box center [687, 84] width 73 height 14
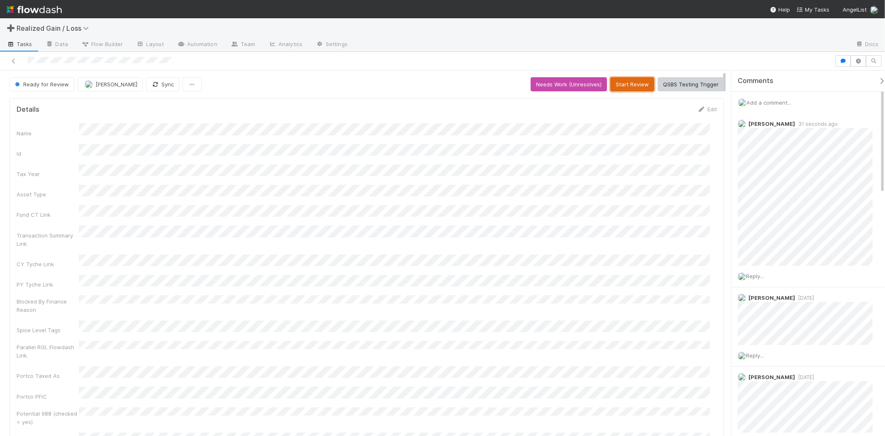
click at [635, 89] on button "Start Review" at bounding box center [632, 84] width 44 height 14
click at [677, 83] on button "Mark Reviewed (Done)" at bounding box center [689, 84] width 70 height 14
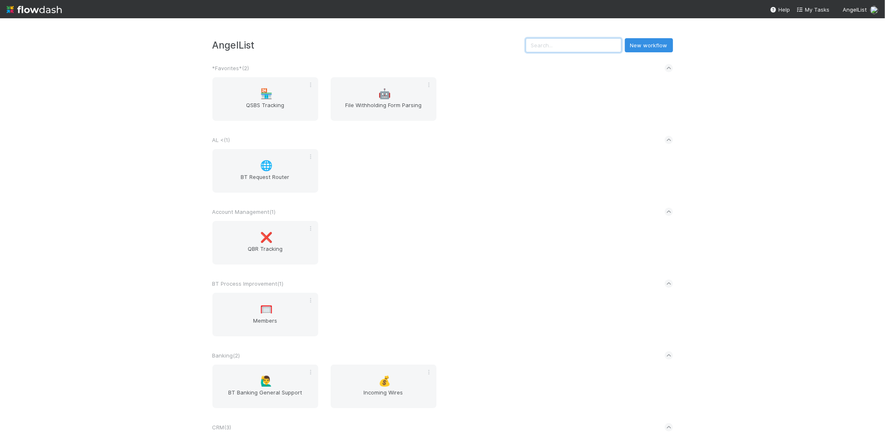
click at [606, 46] on input "text" at bounding box center [574, 45] width 96 height 14
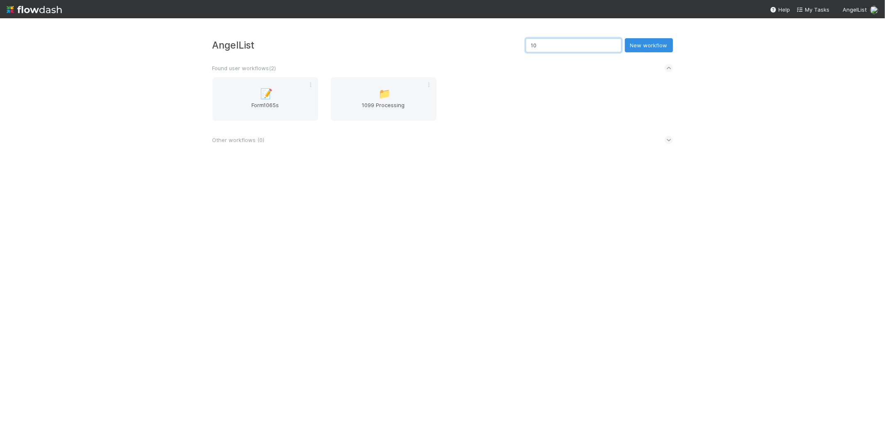
type input "1"
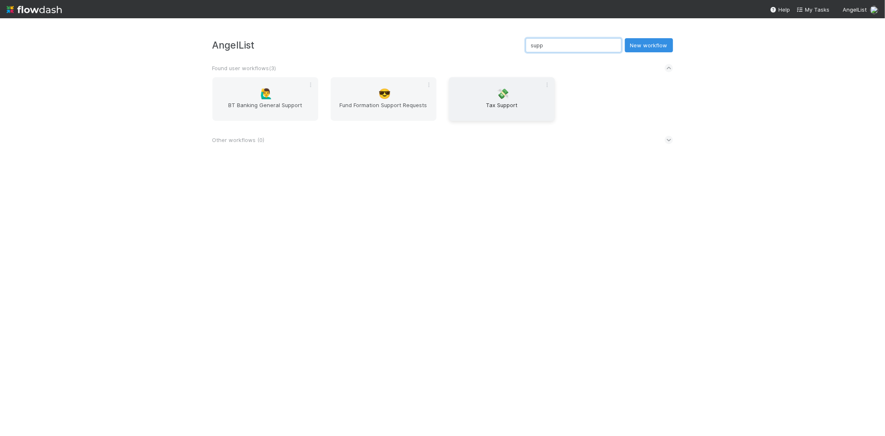
type input "supp"
click at [530, 83] on div "💸 Tax Support" at bounding box center [502, 99] width 106 height 44
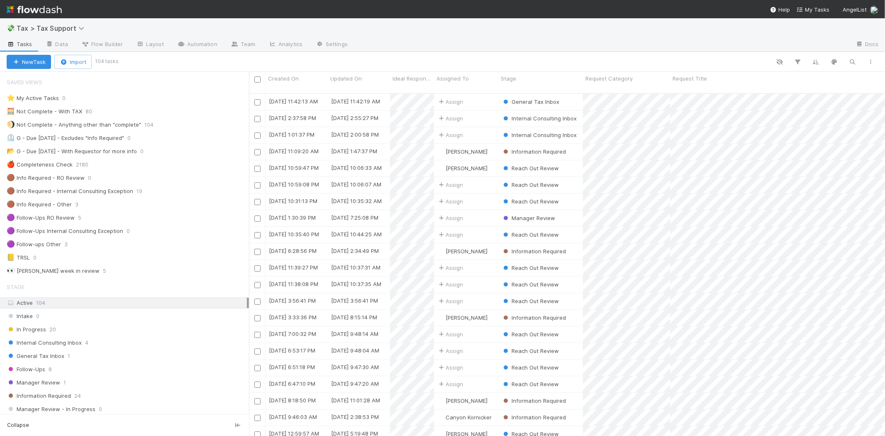
scroll to position [342, 629]
click at [71, 355] on div "General Tax Inbox 1" at bounding box center [128, 355] width 242 height 10
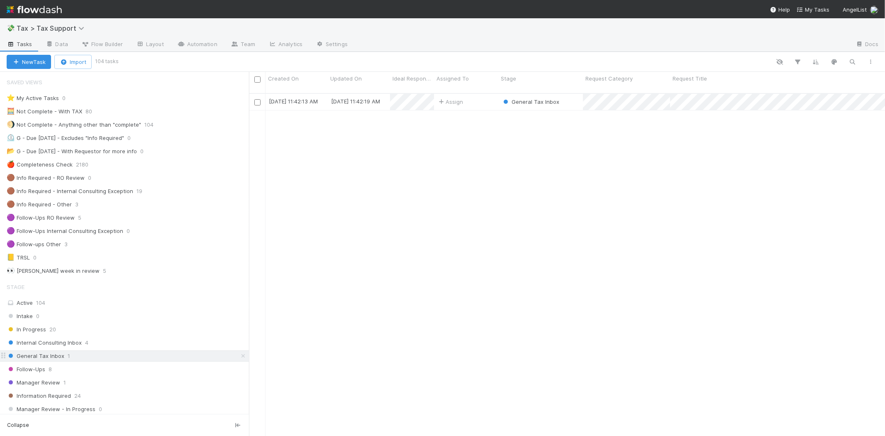
scroll to position [342, 629]
click at [485, 100] on div "Assign" at bounding box center [466, 102] width 64 height 16
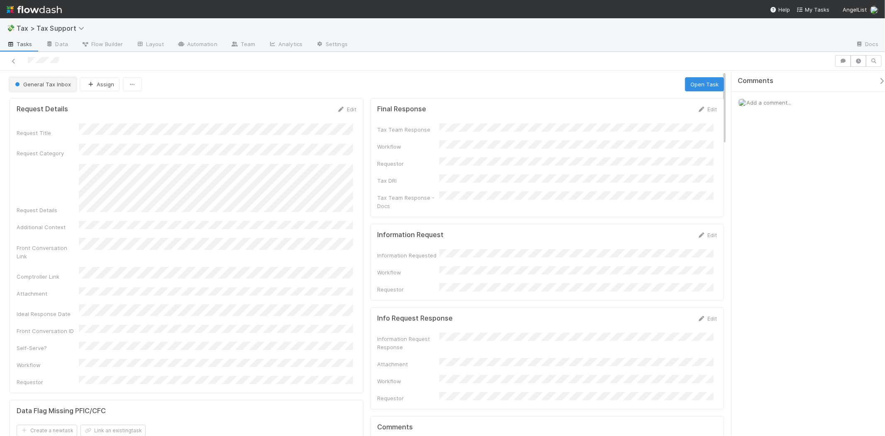
click at [19, 81] on span "General Tax Inbox" at bounding box center [42, 84] width 58 height 7
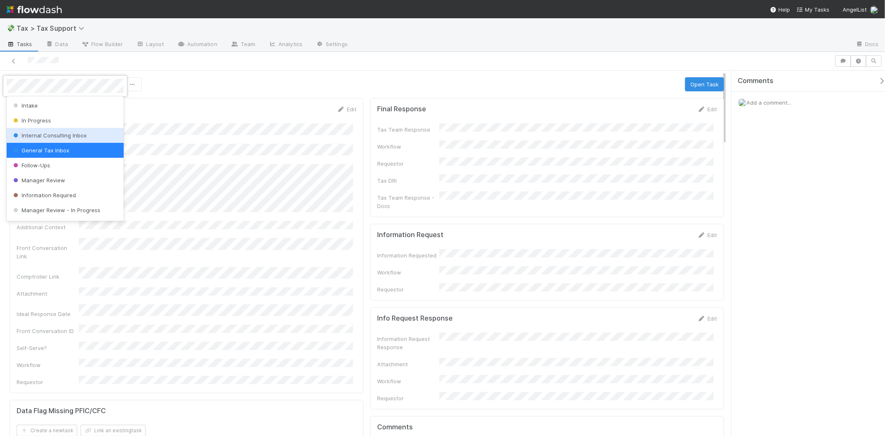
click at [32, 131] on div "Internal Consulting Inbox" at bounding box center [65, 135] width 117 height 15
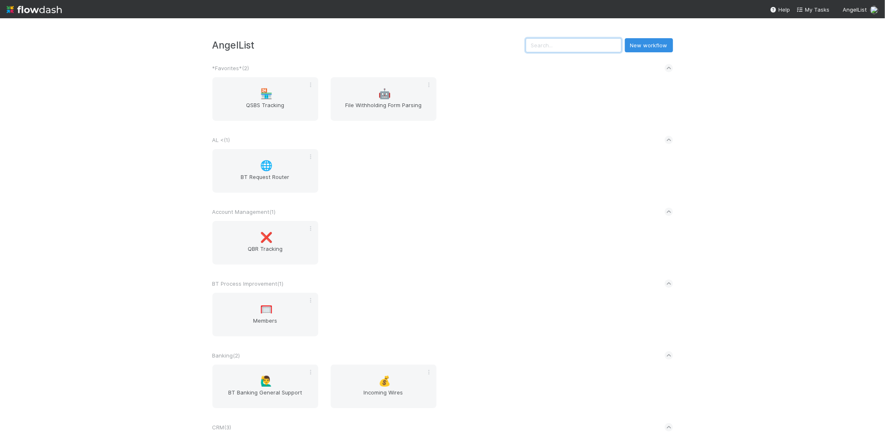
click at [562, 48] on input "text" at bounding box center [574, 45] width 96 height 14
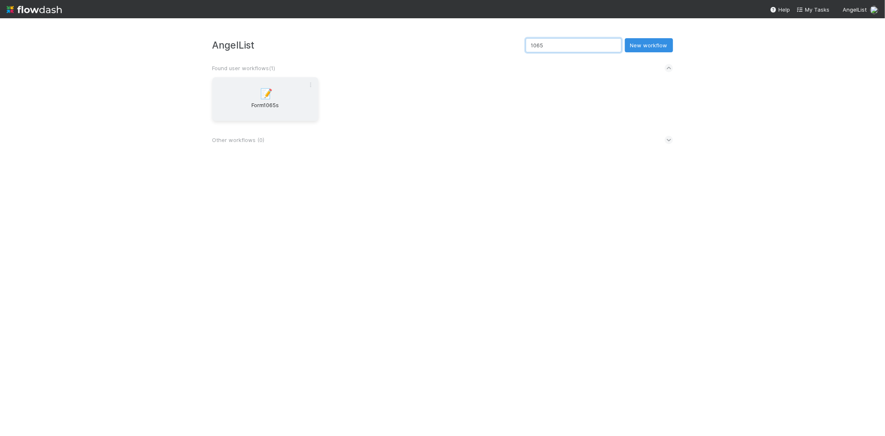
type input "1065"
click at [280, 95] on div "📝 Form1065s" at bounding box center [265, 99] width 106 height 44
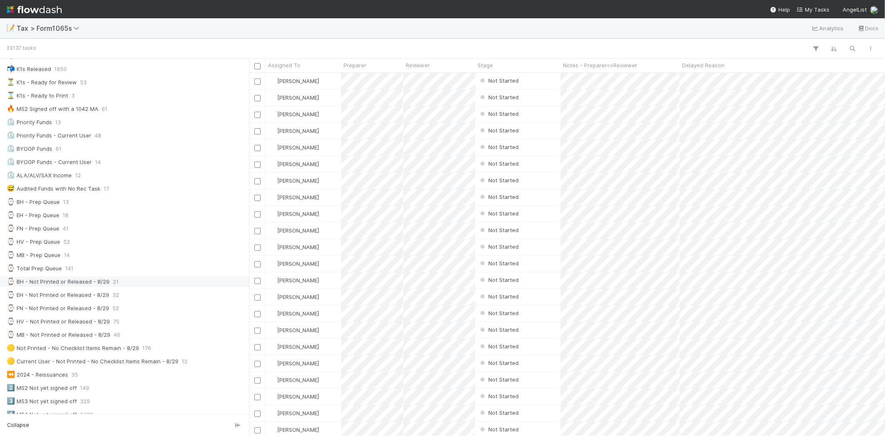
scroll to position [138, 0]
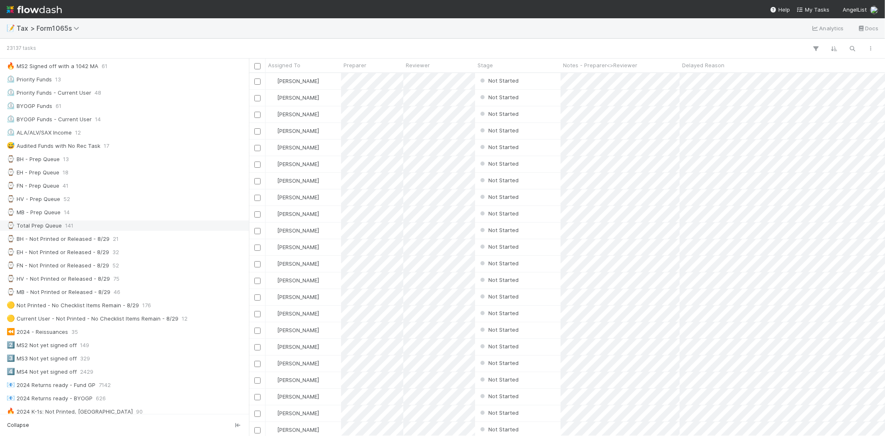
click at [97, 223] on div "⌚ Total Prep Queue 141" at bounding box center [127, 225] width 240 height 10
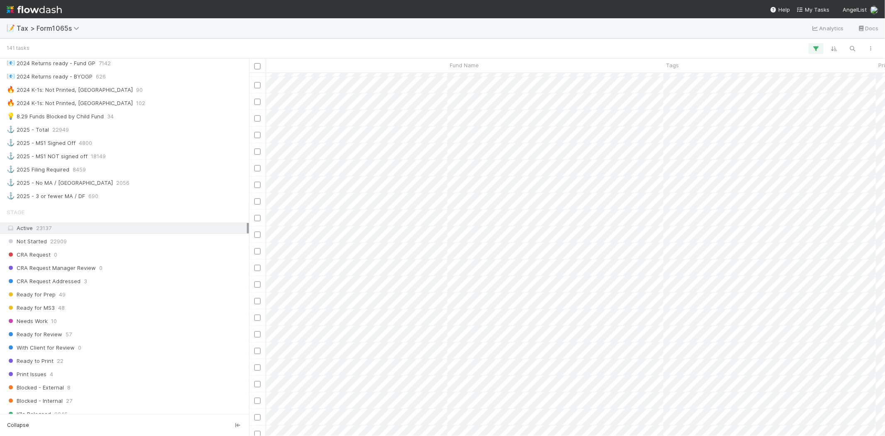
scroll to position [461, 0]
click at [74, 337] on div "Ready for Review 57" at bounding box center [127, 333] width 240 height 10
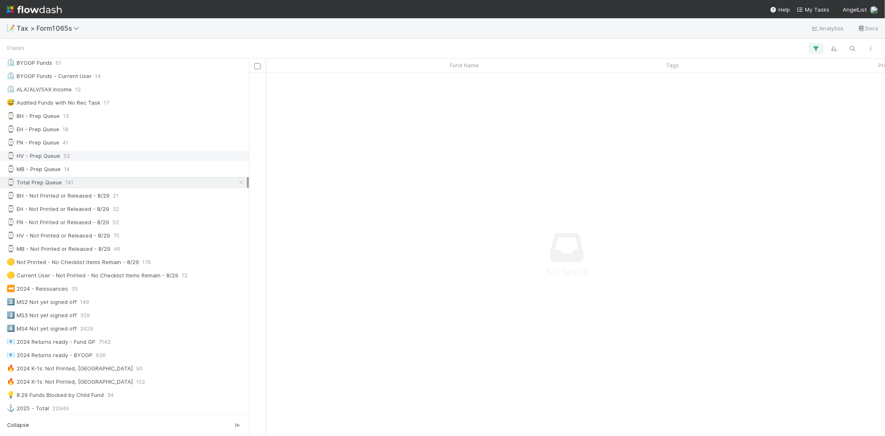
scroll to position [92, 0]
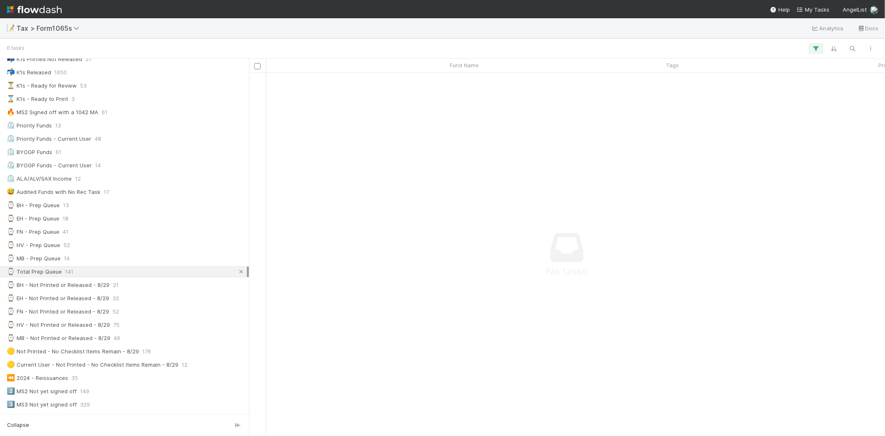
click at [237, 274] on icon at bounding box center [241, 271] width 8 height 5
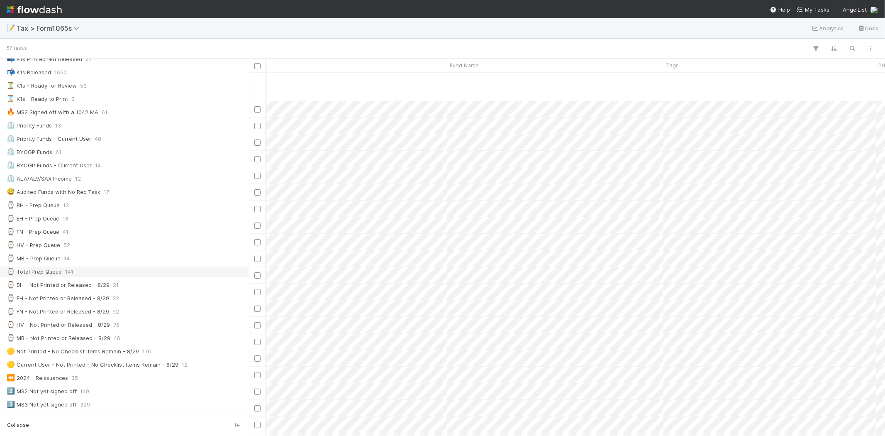
scroll to position [184, 462]
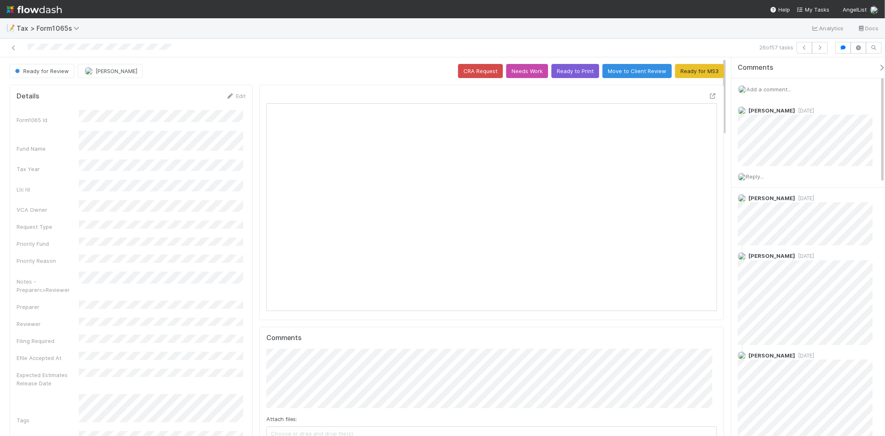
scroll to position [162, 219]
click at [39, 15] on img at bounding box center [34, 9] width 55 height 14
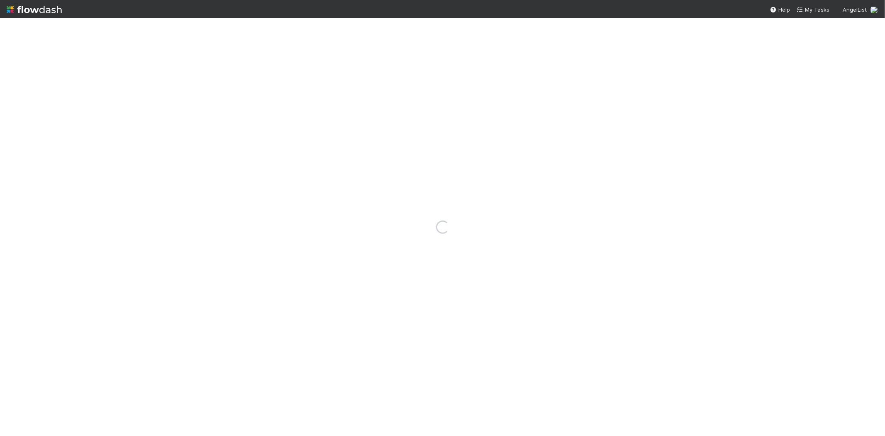
click at [40, 14] on img at bounding box center [34, 9] width 55 height 14
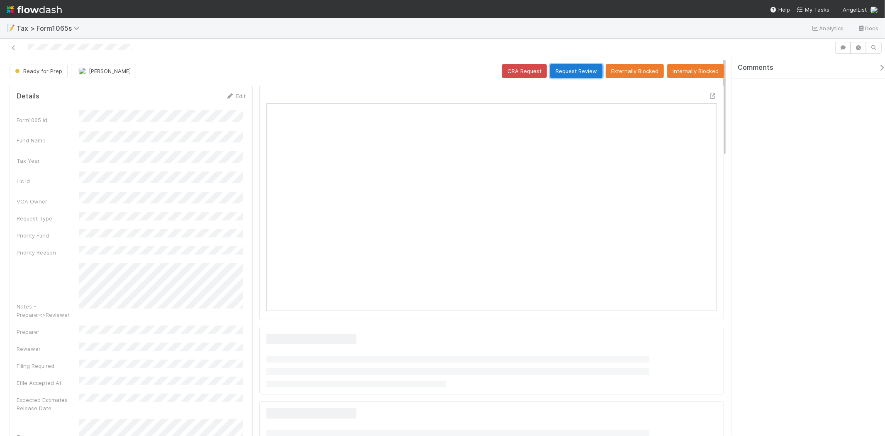
click at [594, 67] on button "Request Review" at bounding box center [576, 71] width 52 height 14
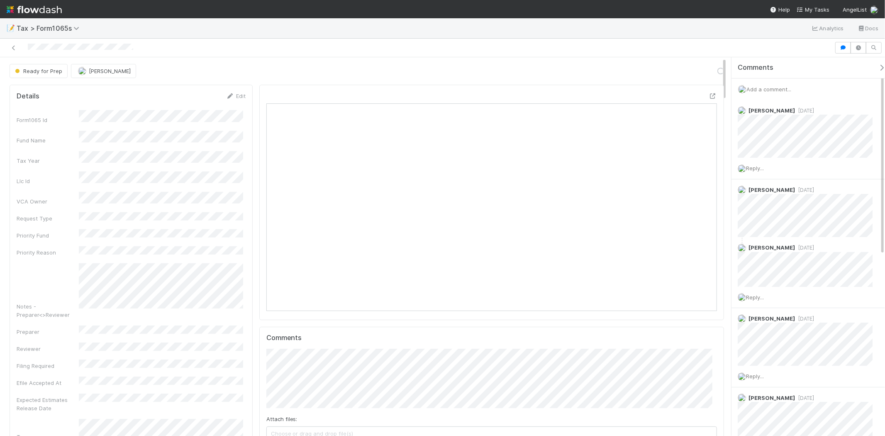
scroll to position [162, 439]
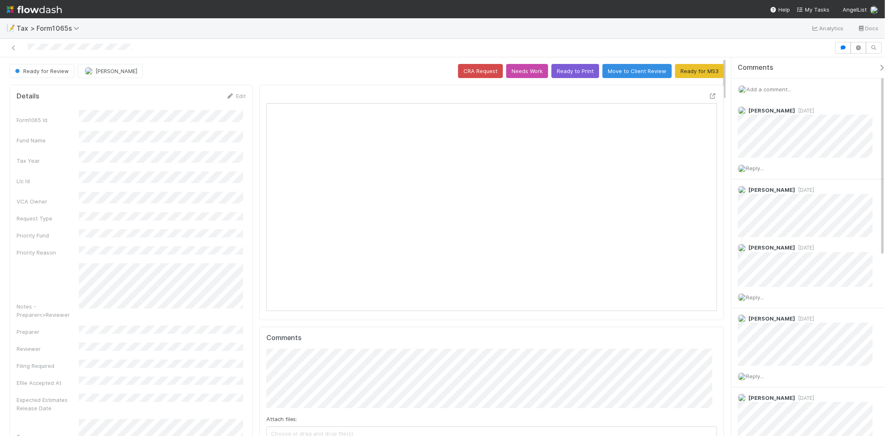
click at [32, 7] on img at bounding box center [34, 9] width 55 height 14
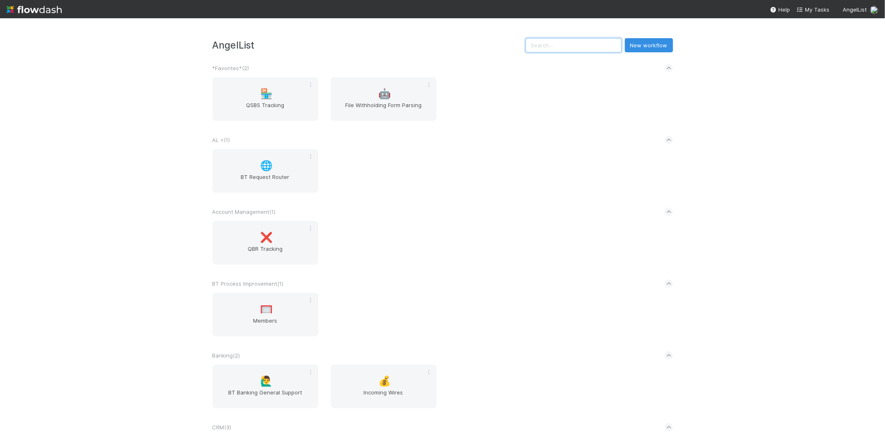
click at [564, 52] on input "text" at bounding box center [574, 45] width 96 height 14
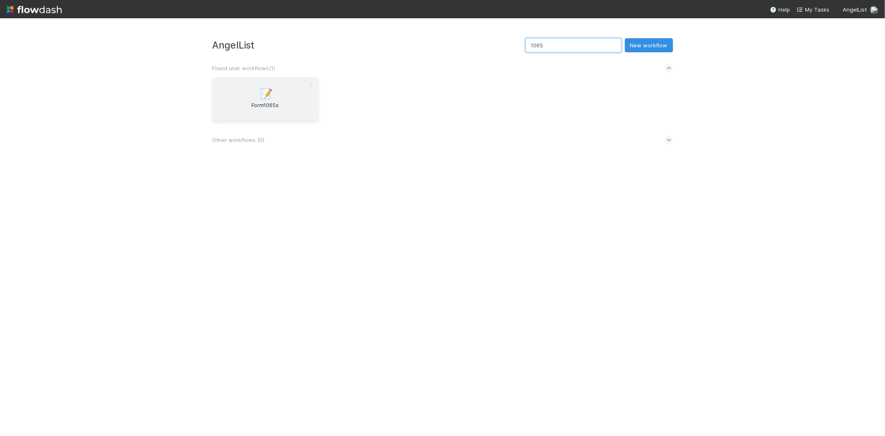
type input "1065"
click at [301, 85] on div "📝 Form1065s" at bounding box center [265, 99] width 106 height 44
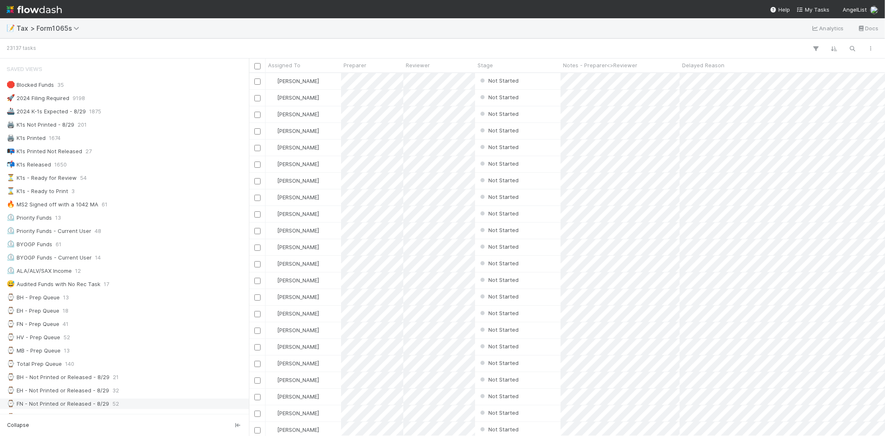
scroll to position [92, 0]
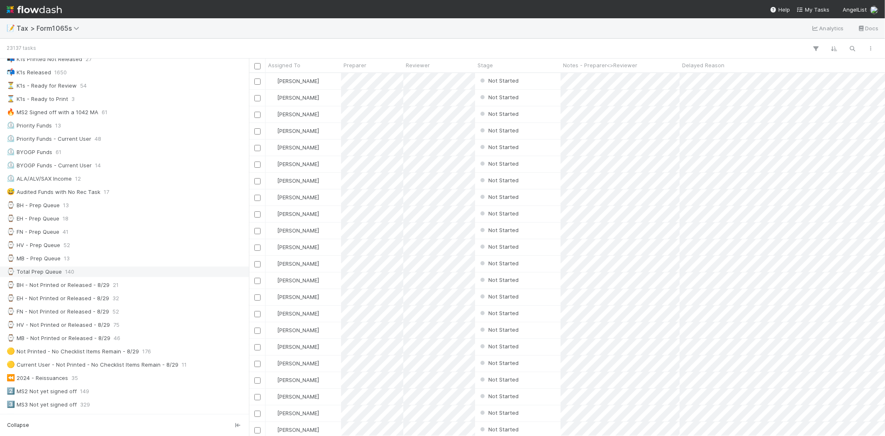
click at [114, 274] on div "⌚ Total Prep Queue 140" at bounding box center [127, 271] width 240 height 10
click at [494, 76] on div "Ready for Prep" at bounding box center [502, 80] width 49 height 8
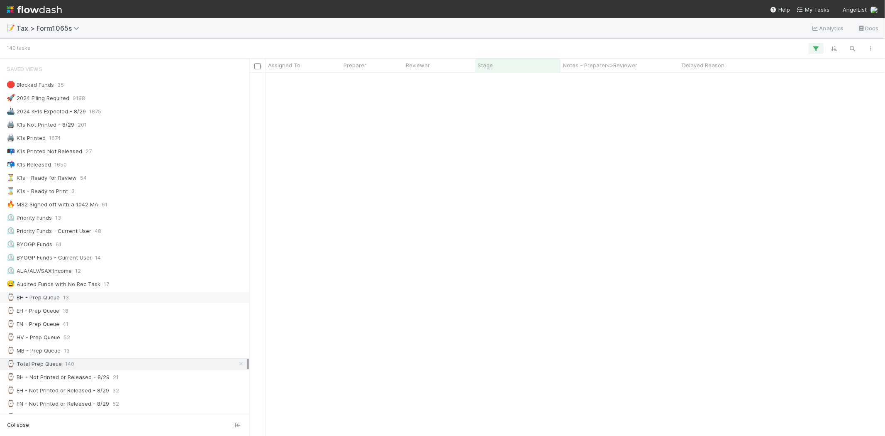
scroll to position [461, 0]
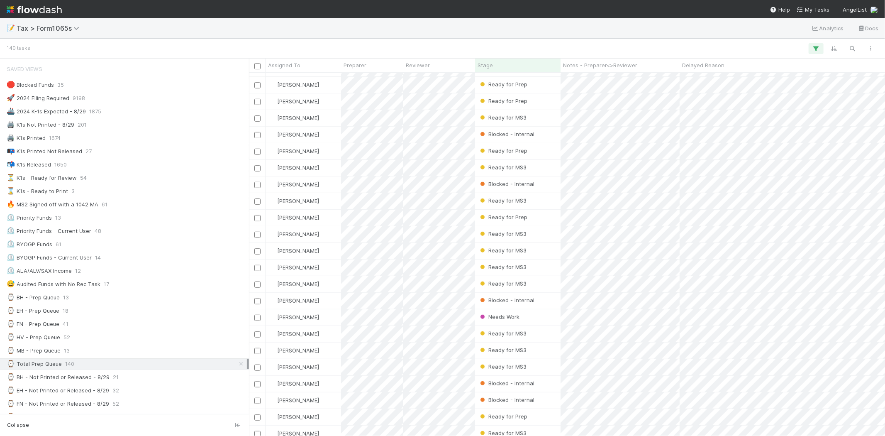
click at [87, 346] on div "Saved Views 🛑 Blocked Funds 35 🚀 2024 Filing Required 9198 🚢 2024 K-1s Expected…" at bounding box center [124, 361] width 249 height 601
click at [89, 346] on div "⌚ MB - Prep Queue 13" at bounding box center [127, 350] width 240 height 10
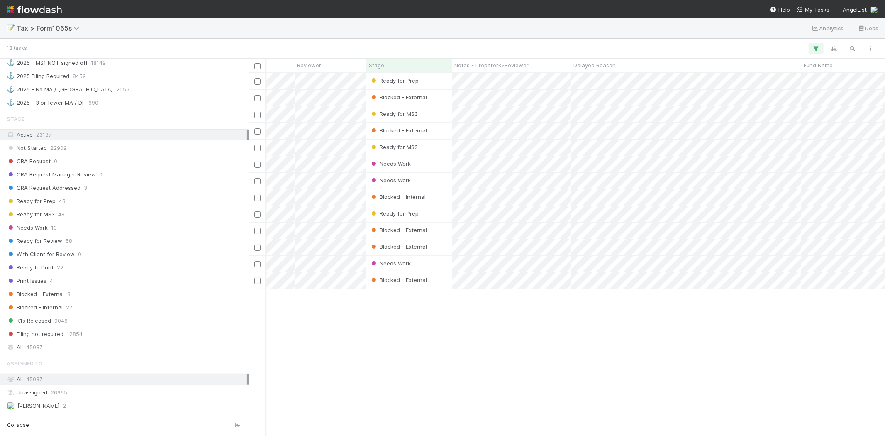
scroll to position [0, 32]
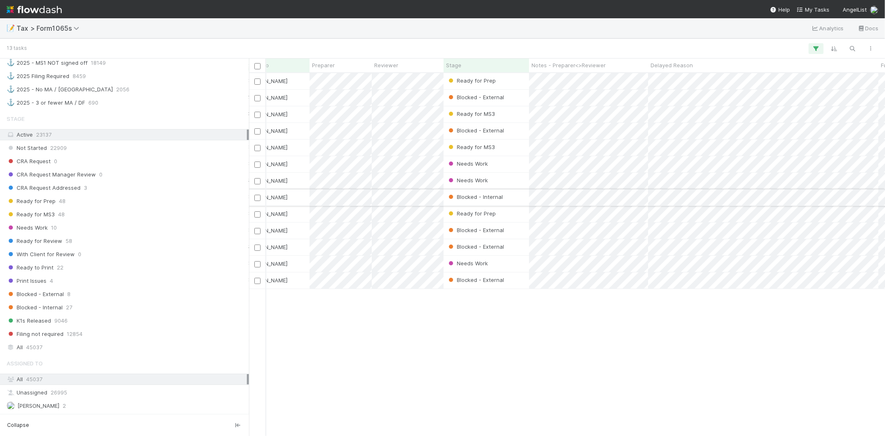
click at [519, 196] on div "Blocked - Internal" at bounding box center [485, 197] width 85 height 16
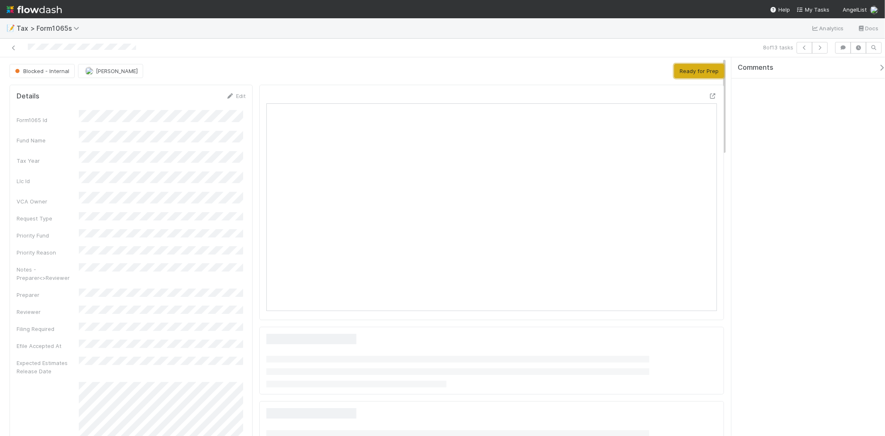
click at [689, 64] on button "Ready for Prep" at bounding box center [699, 71] width 50 height 14
click at [691, 65] on div "Blocked - Internal Michael Binck Loading..." at bounding box center [367, 71] width 714 height 14
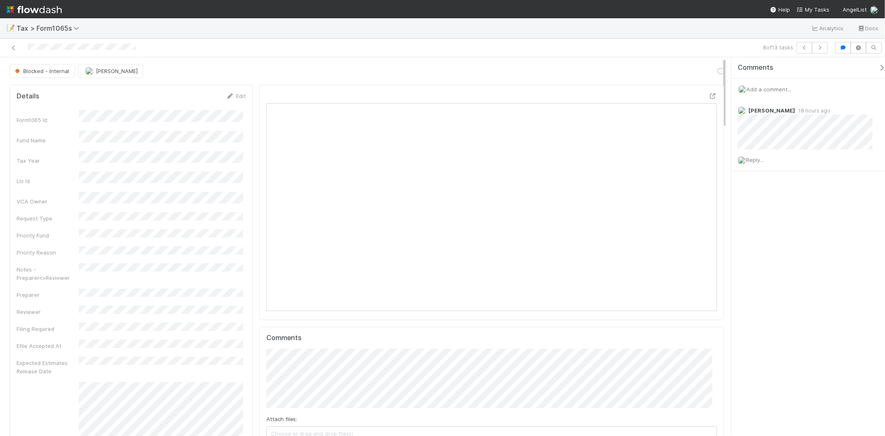
scroll to position [162, 439]
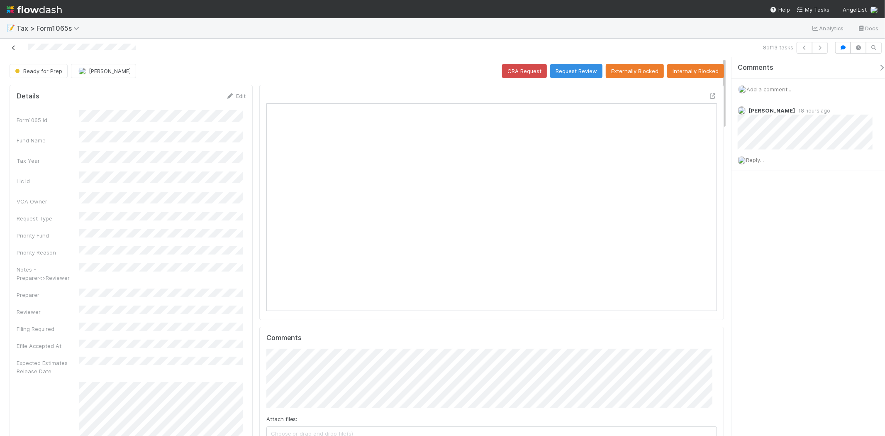
click at [13, 48] on icon at bounding box center [14, 47] width 8 height 5
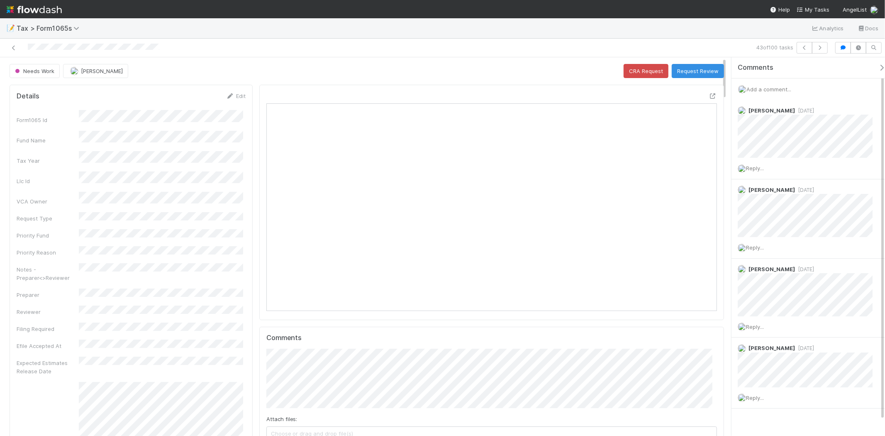
scroll to position [162, 439]
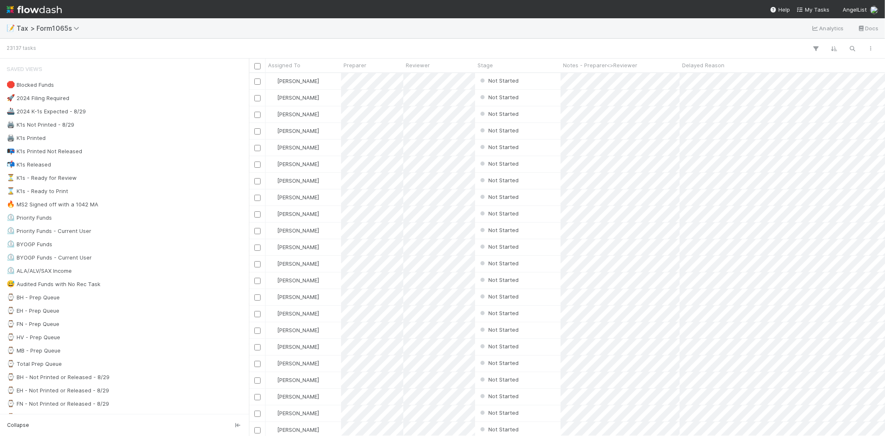
scroll to position [355, 629]
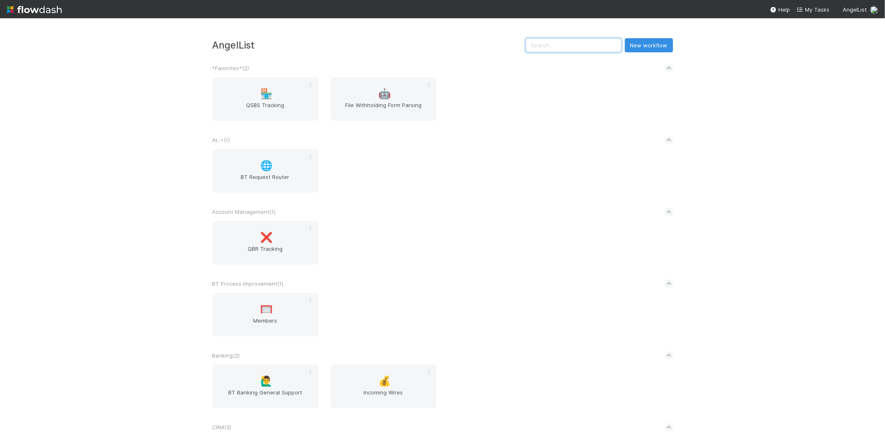
click at [577, 41] on input "text" at bounding box center [574, 45] width 96 height 14
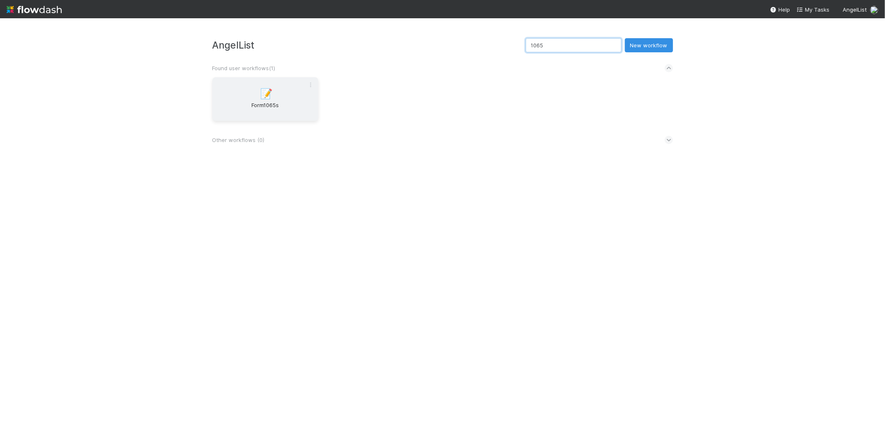
type input "1065"
click at [275, 103] on span "Form1065s" at bounding box center [265, 109] width 99 height 17
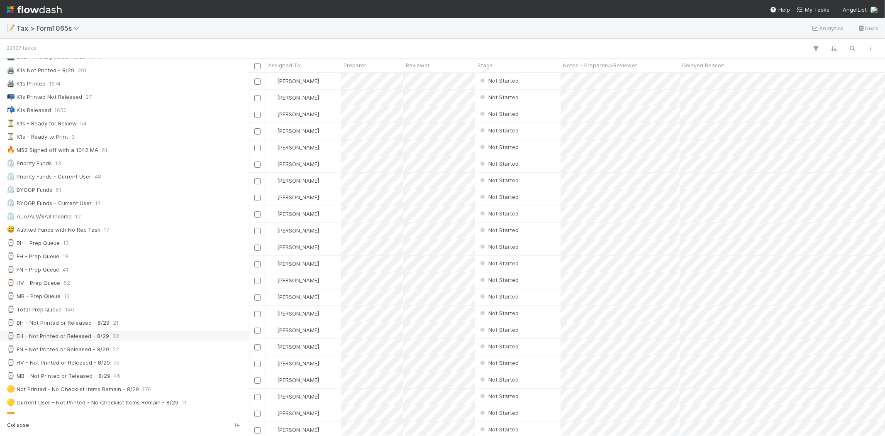
scroll to position [92, 0]
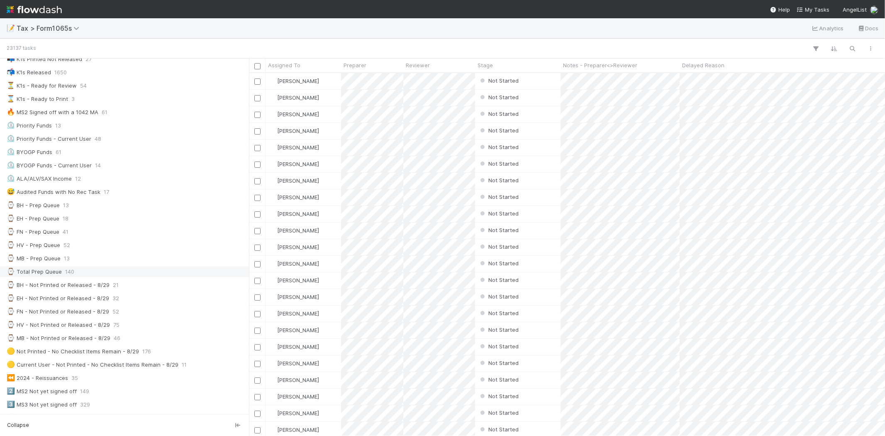
click at [66, 270] on span "140" at bounding box center [69, 271] width 9 height 10
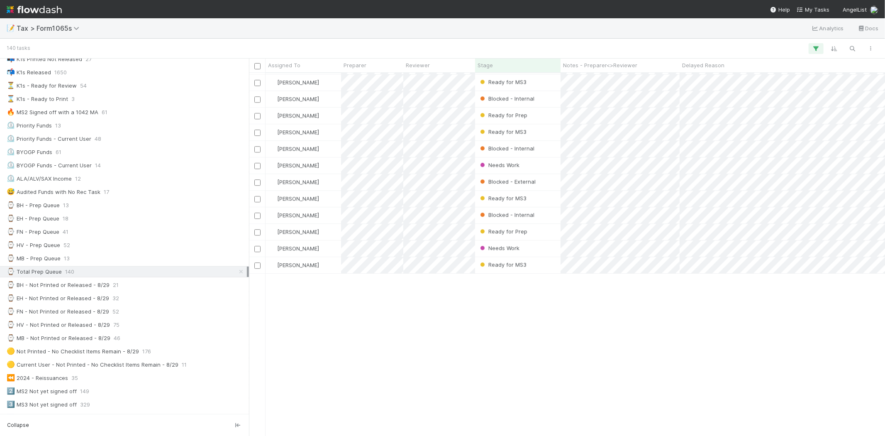
scroll to position [1626, 0]
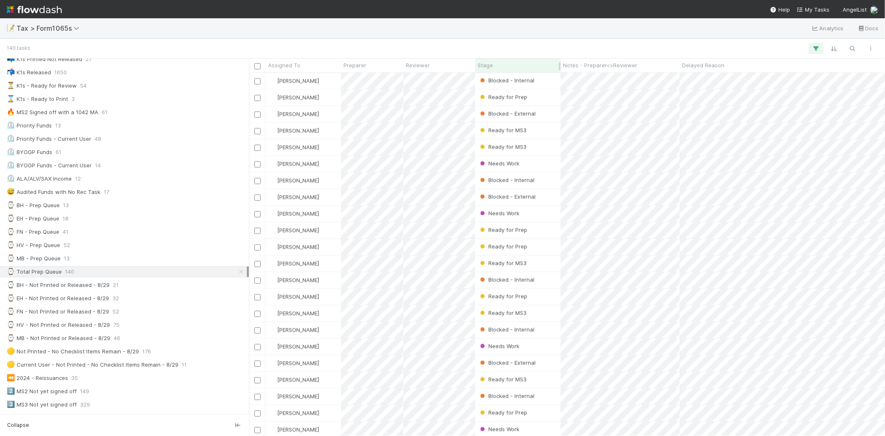
click at [494, 64] on div "Stage" at bounding box center [517, 65] width 81 height 8
click at [498, 76] on div "Sort First → Last" at bounding box center [525, 81] width 95 height 12
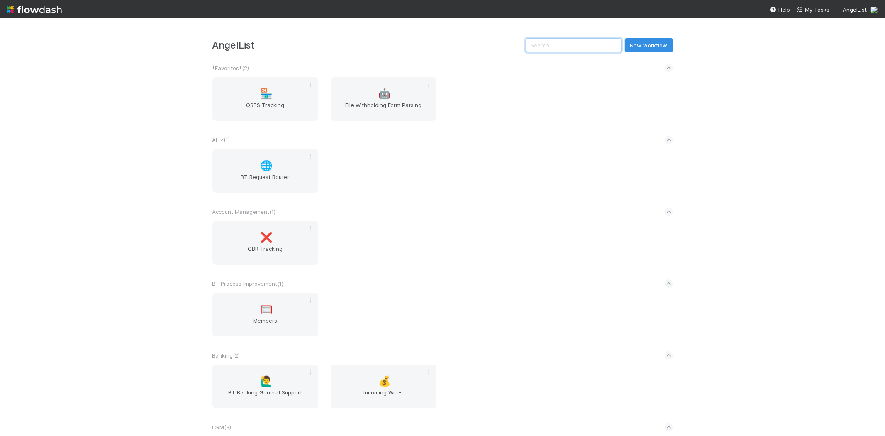
click at [577, 40] on input "text" at bounding box center [574, 45] width 96 height 14
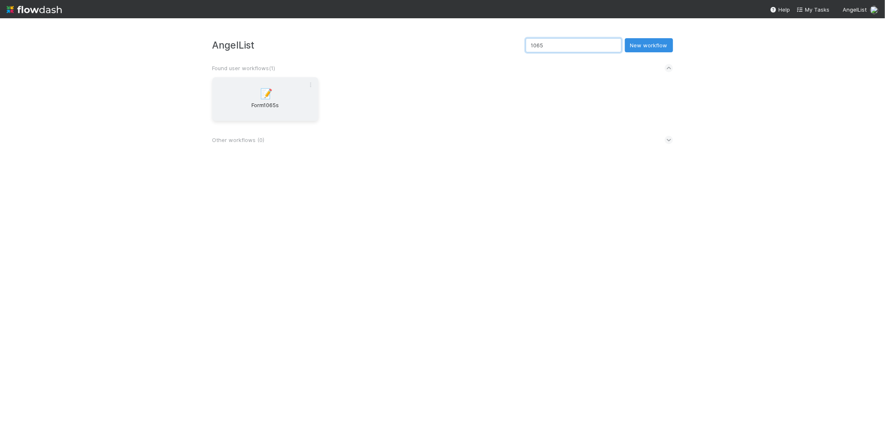
type input "1065"
click at [574, 46] on input "1065" at bounding box center [574, 45] width 96 height 14
click at [292, 101] on span "Form1065s" at bounding box center [265, 109] width 99 height 17
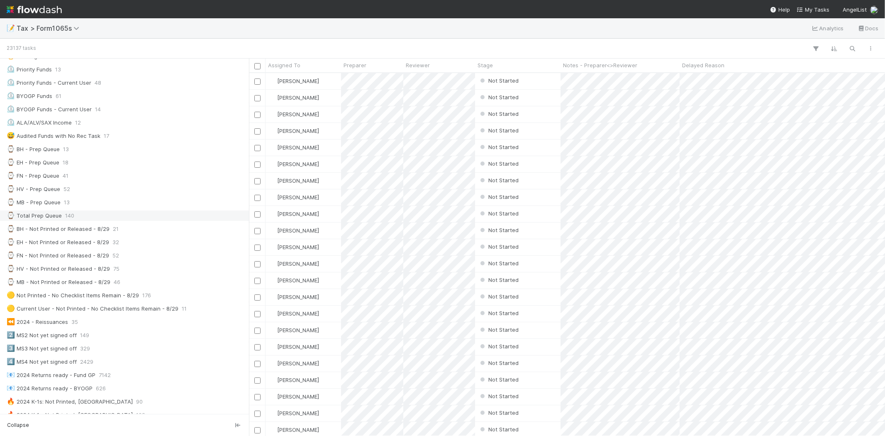
scroll to position [138, 0]
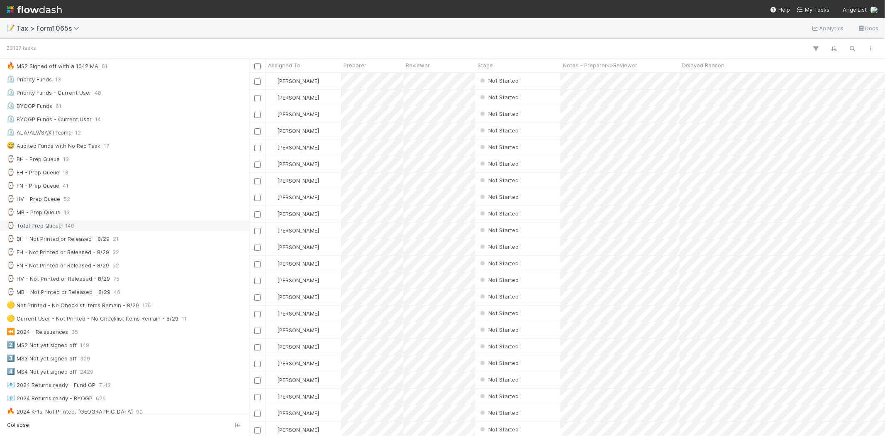
click at [84, 229] on div "⌚ Total Prep Queue 140" at bounding box center [127, 225] width 240 height 10
click at [497, 65] on div "Stage" at bounding box center [517, 65] width 81 height 8
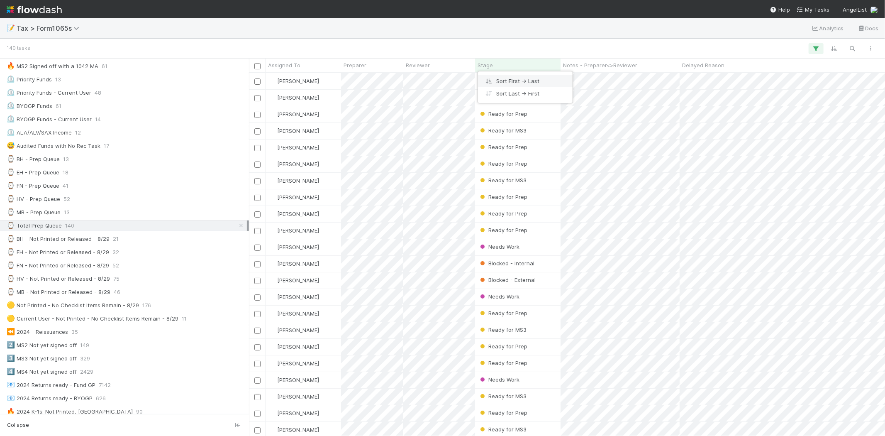
click at [513, 79] on div "Sort First → Last" at bounding box center [525, 81] width 95 height 12
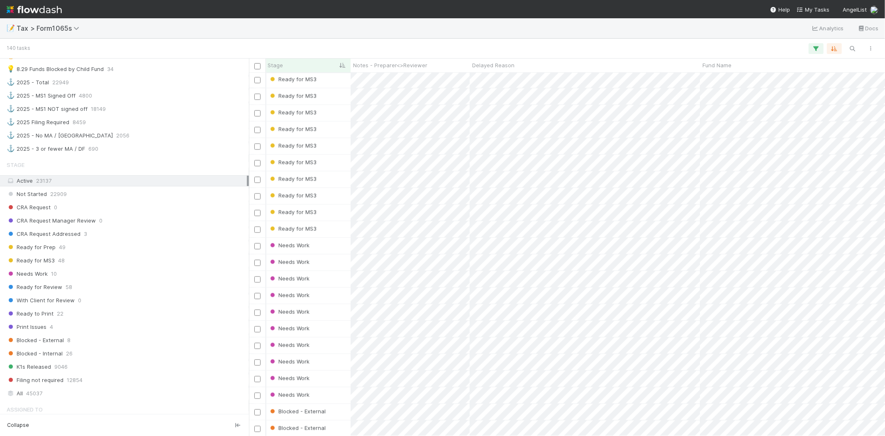
scroll to position [0, 223]
click at [313, 348] on div "Needs Work" at bounding box center [294, 345] width 85 height 16
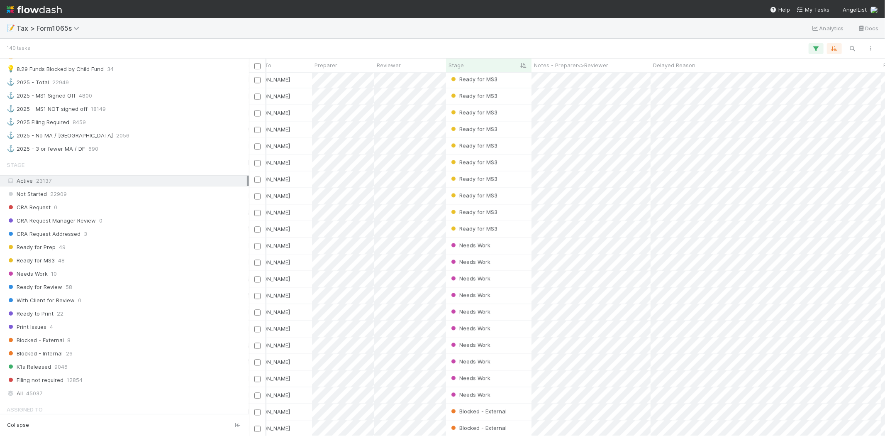
scroll to position [1428, 10]
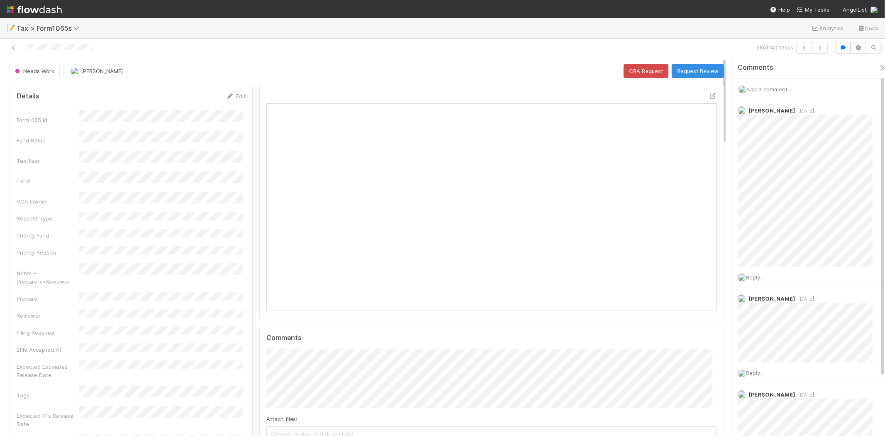
scroll to position [162, 439]
click at [118, 65] on button "[PERSON_NAME]" at bounding box center [95, 71] width 65 height 14
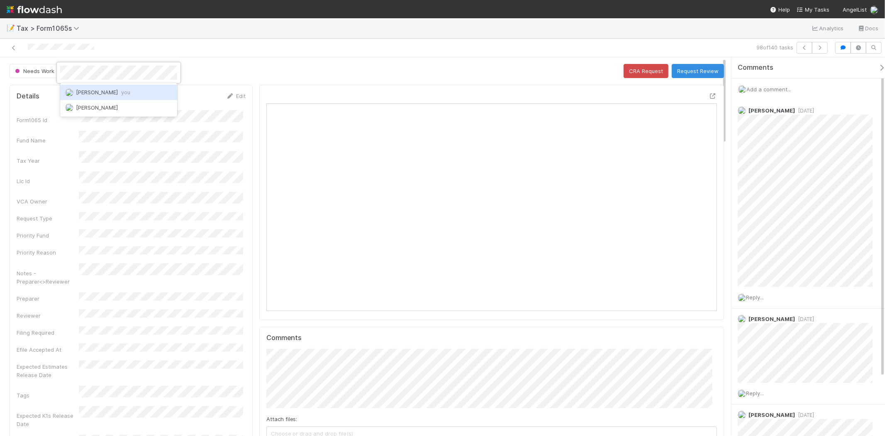
scroll to position [0, 0]
click at [141, 95] on div "Michael Binck you" at bounding box center [118, 92] width 117 height 15
click at [242, 96] on link "Edit" at bounding box center [235, 95] width 19 height 7
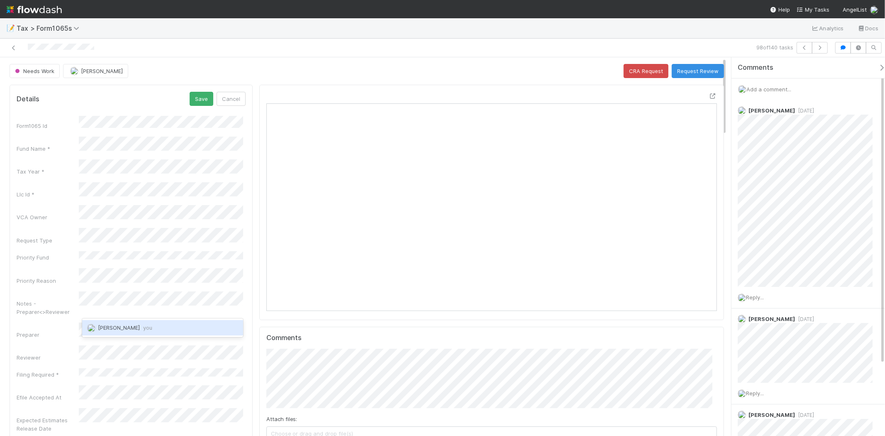
click at [160, 324] on div "Michael Binck you" at bounding box center [162, 327] width 161 height 15
click at [200, 98] on button "Save" at bounding box center [202, 99] width 24 height 14
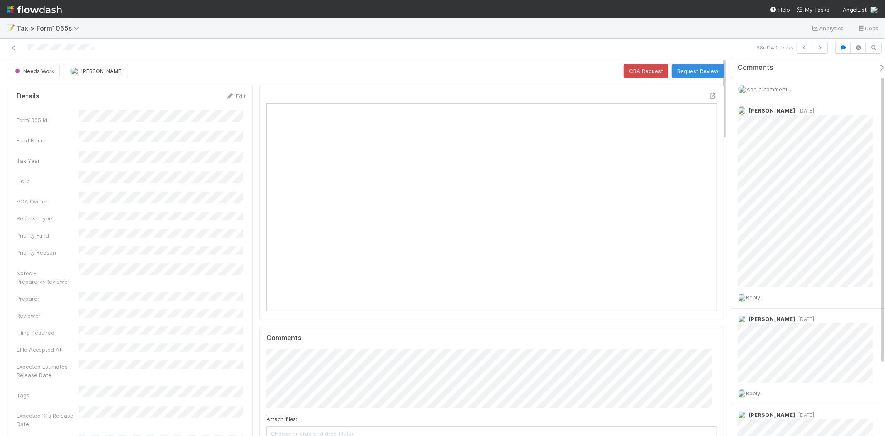
click at [778, 85] on div "Add a comment..." at bounding box center [811, 89] width 161 height 22
click at [779, 88] on span "Add a comment..." at bounding box center [768, 89] width 45 height 7
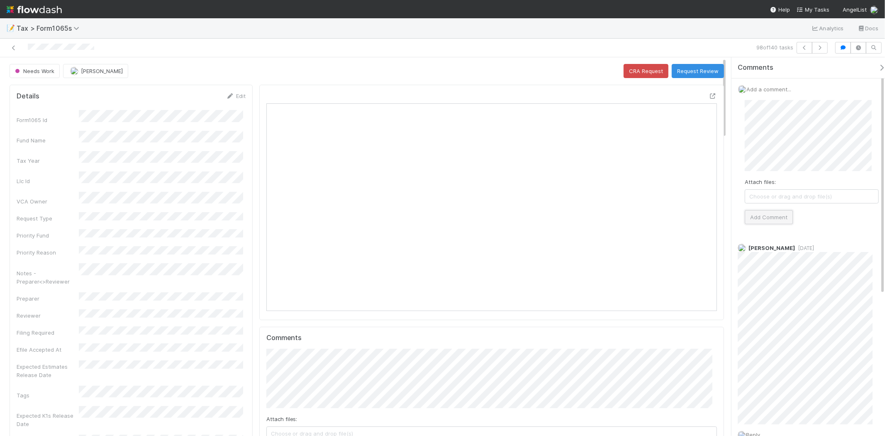
click at [776, 223] on button "Add Comment" at bounding box center [769, 217] width 48 height 14
click at [704, 75] on button "Request Review" at bounding box center [698, 71] width 52 height 14
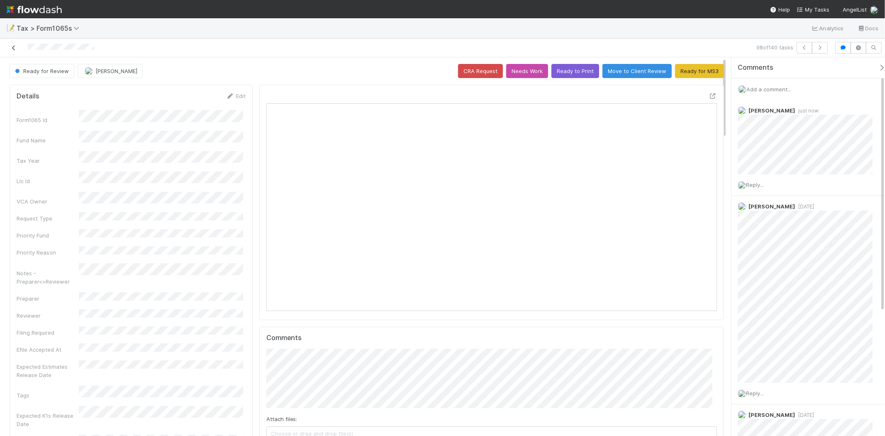
click at [14, 47] on div at bounding box center [210, 48] width 415 height 12
click at [14, 47] on icon at bounding box center [14, 47] width 8 height 5
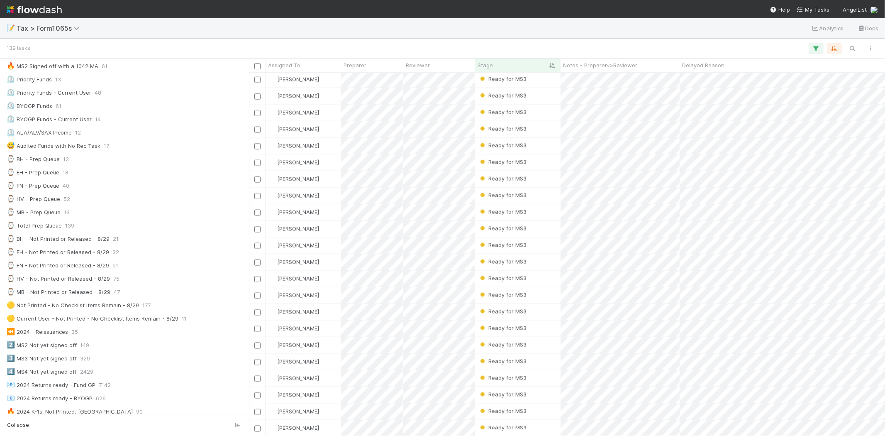
scroll to position [553, 0]
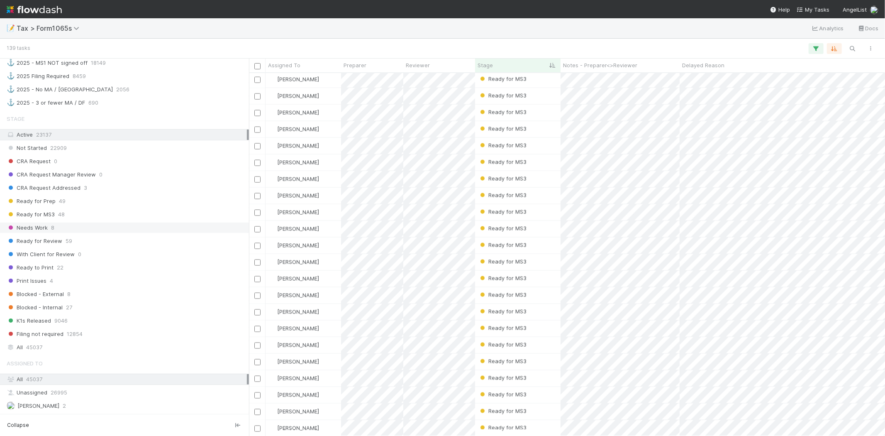
click at [50, 233] on div "Needs Work 8" at bounding box center [127, 227] width 240 height 10
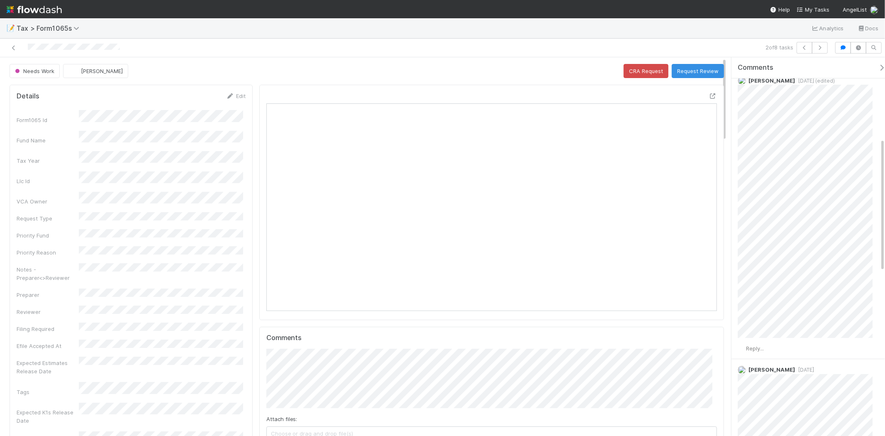
scroll to position [230, 0]
click at [17, 46] on icon at bounding box center [14, 47] width 8 height 5
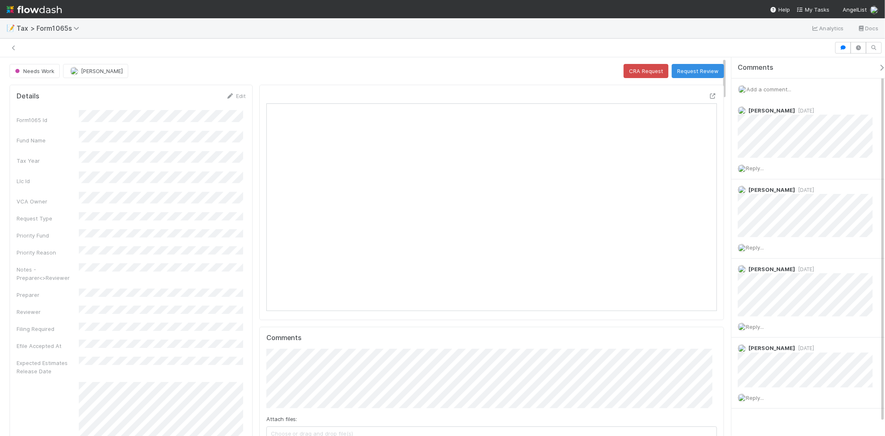
scroll to position [7, 7]
click at [772, 90] on span "Add a comment..." at bounding box center [768, 89] width 45 height 7
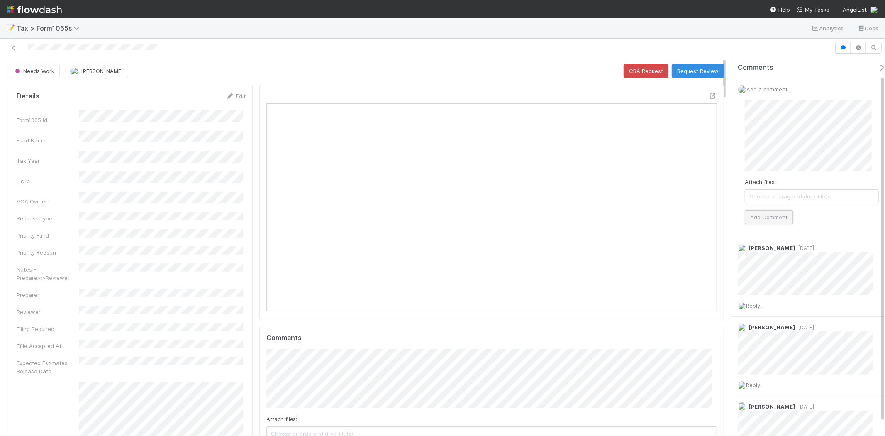
click at [755, 214] on button "Add Comment" at bounding box center [769, 217] width 48 height 14
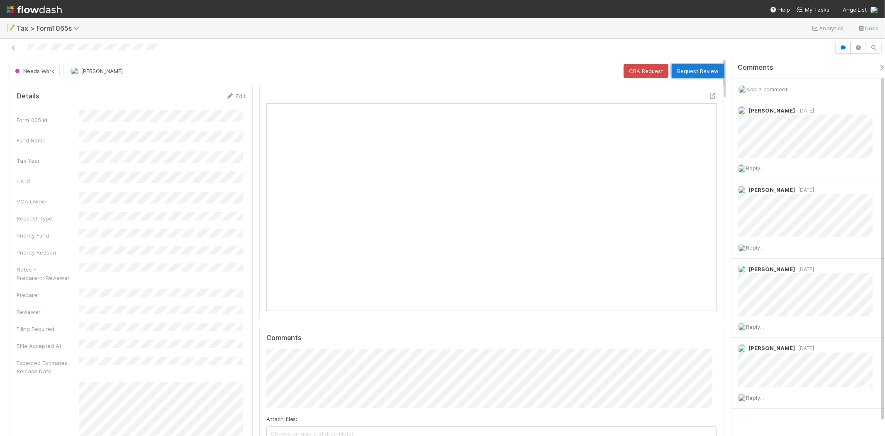
click at [683, 75] on button "Request Review" at bounding box center [698, 71] width 52 height 14
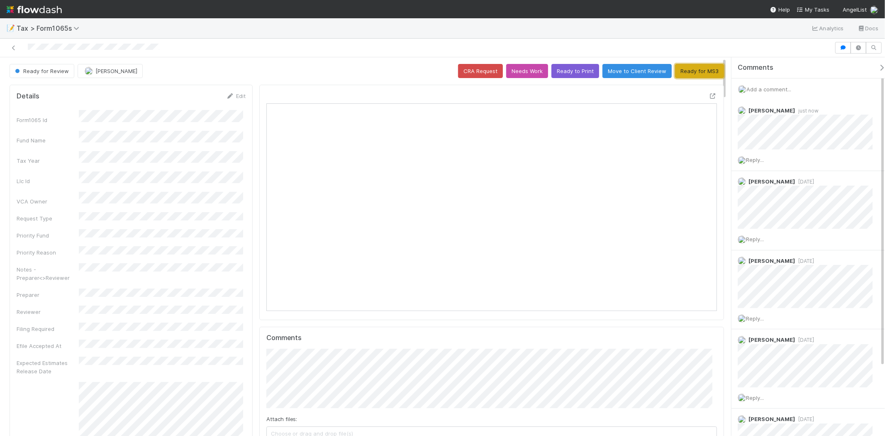
click at [694, 68] on button "Ready for MS3" at bounding box center [699, 71] width 49 height 14
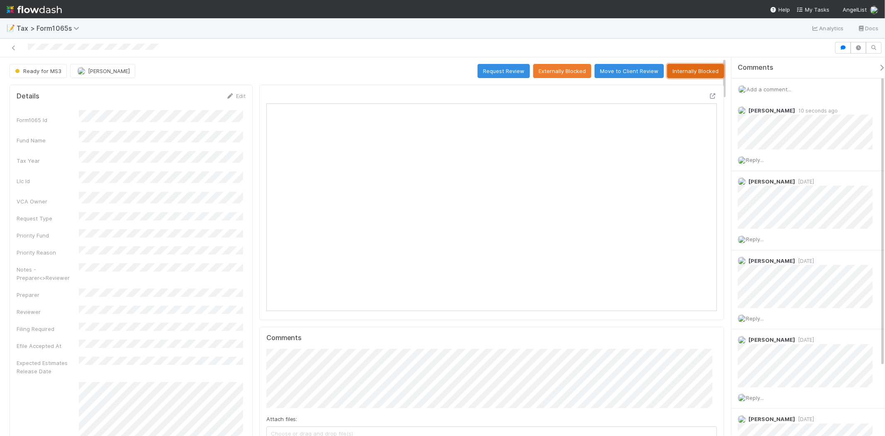
click at [693, 68] on button "Internally Blocked" at bounding box center [695, 71] width 57 height 14
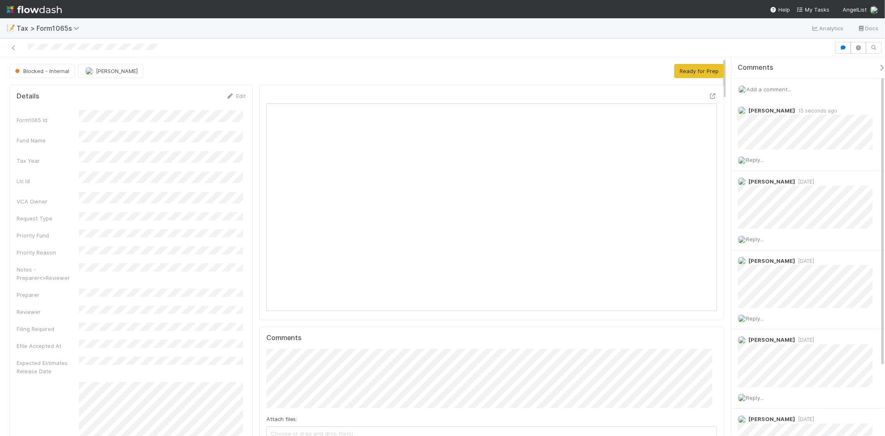
click at [39, 17] on link at bounding box center [34, 9] width 55 height 19
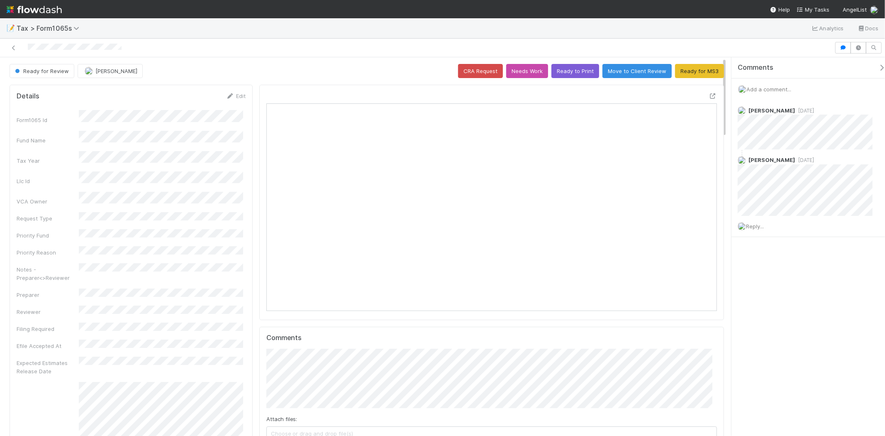
scroll to position [162, 439]
